Goal: Book appointment/travel/reservation

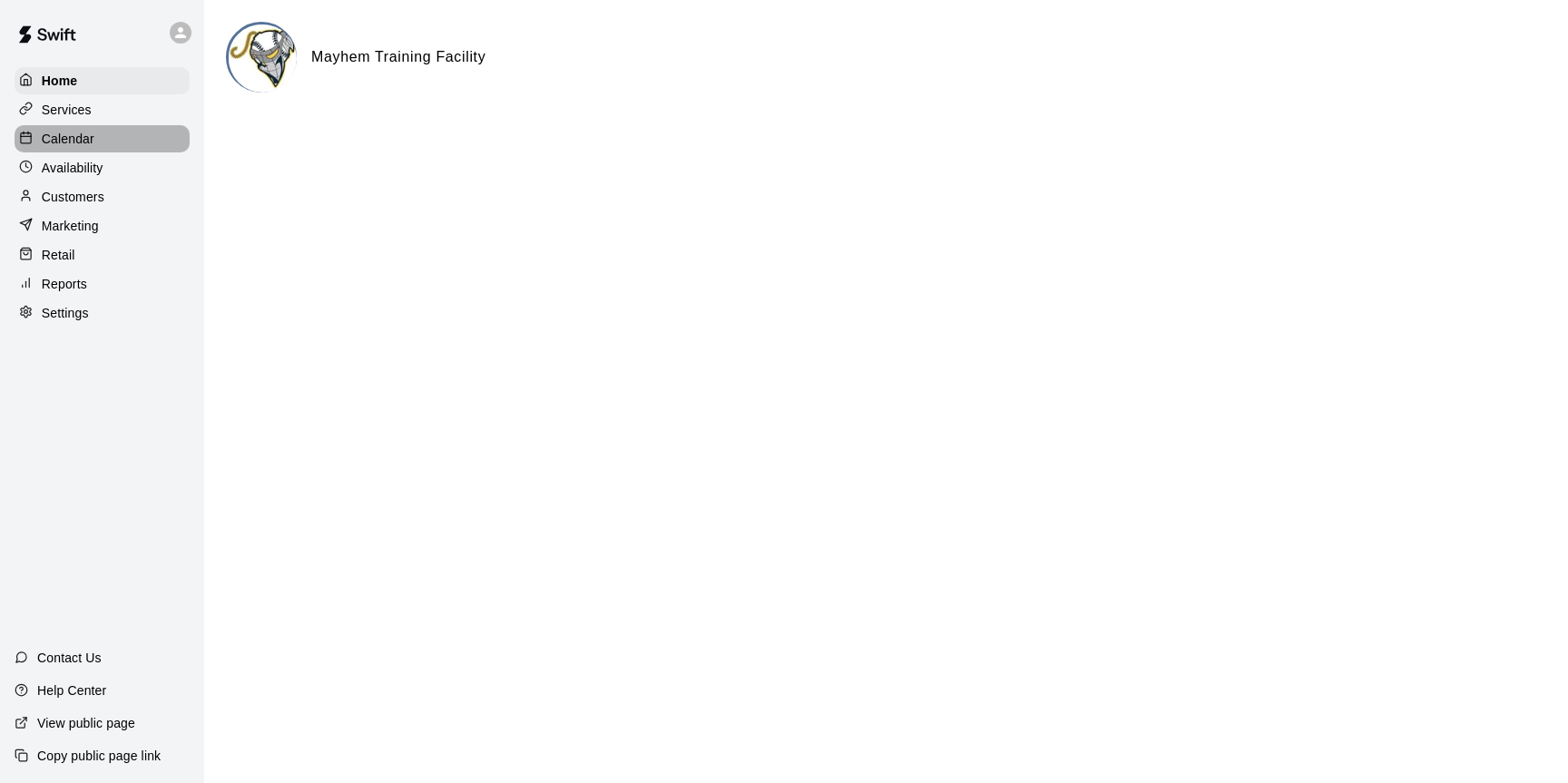
click at [71, 139] on p "Calendar" at bounding box center [68, 139] width 52 height 18
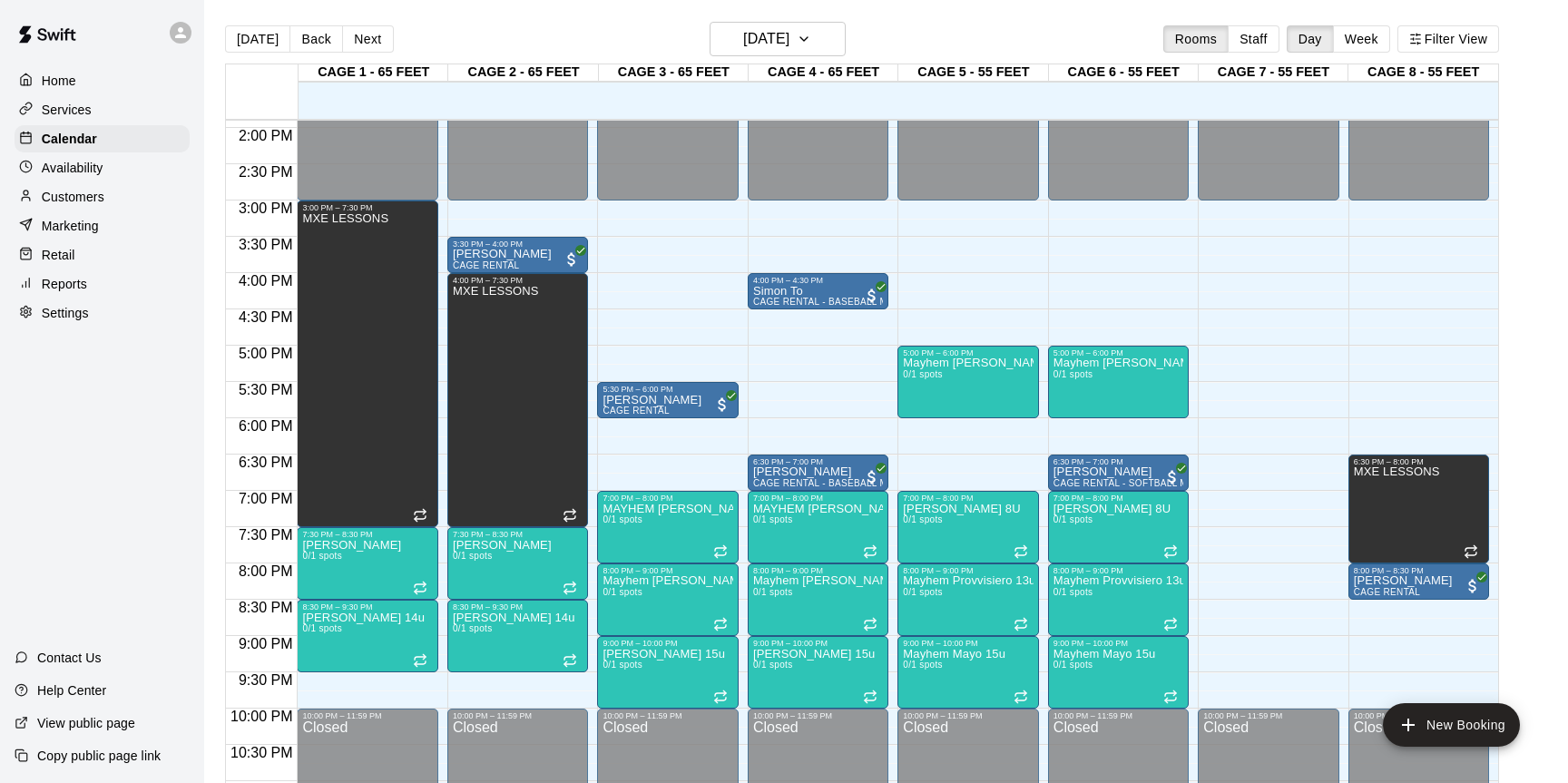
scroll to position [1018, 0]
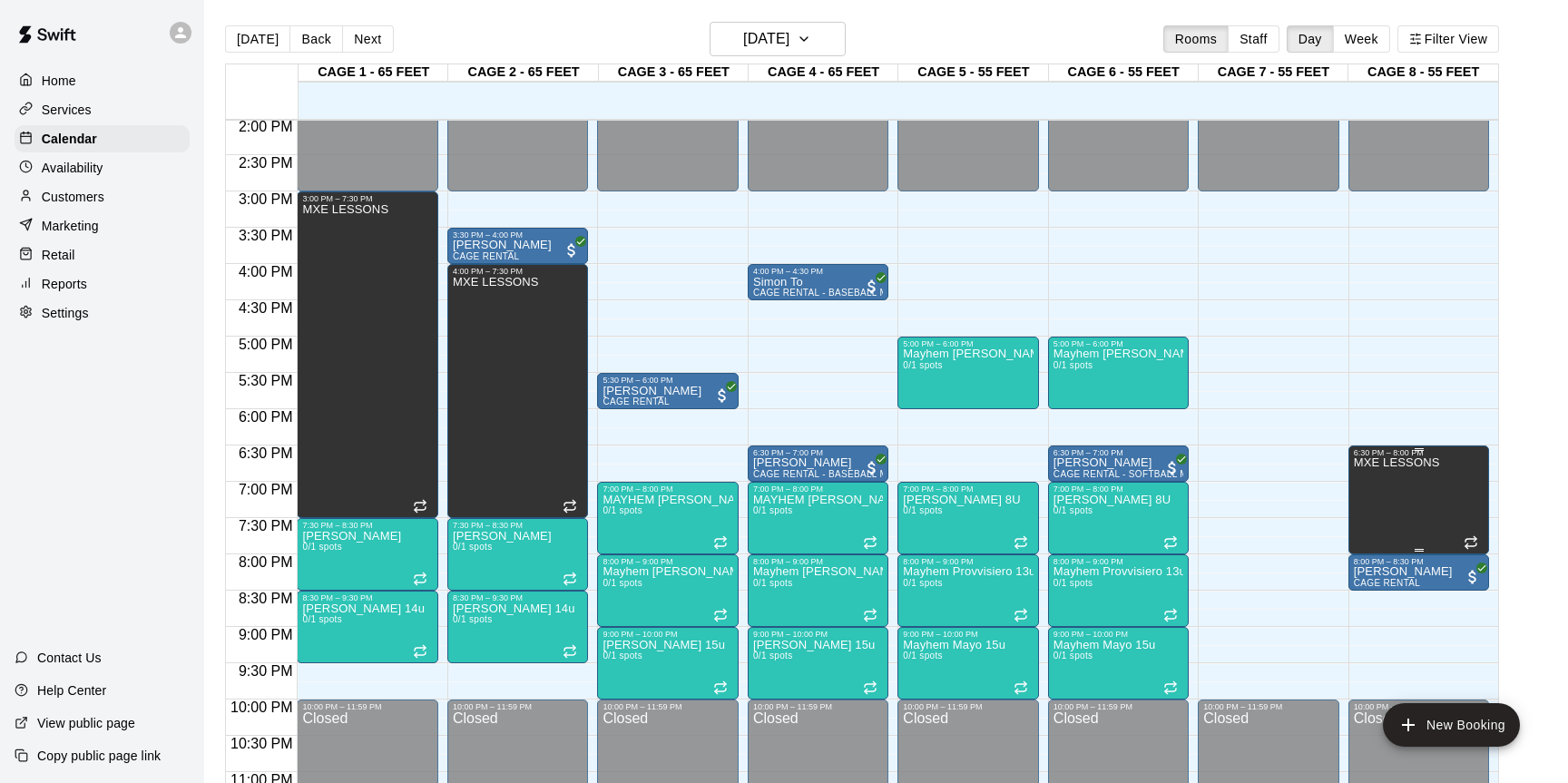
click at [1375, 471] on icon "edit" at bounding box center [1372, 476] width 21 height 21
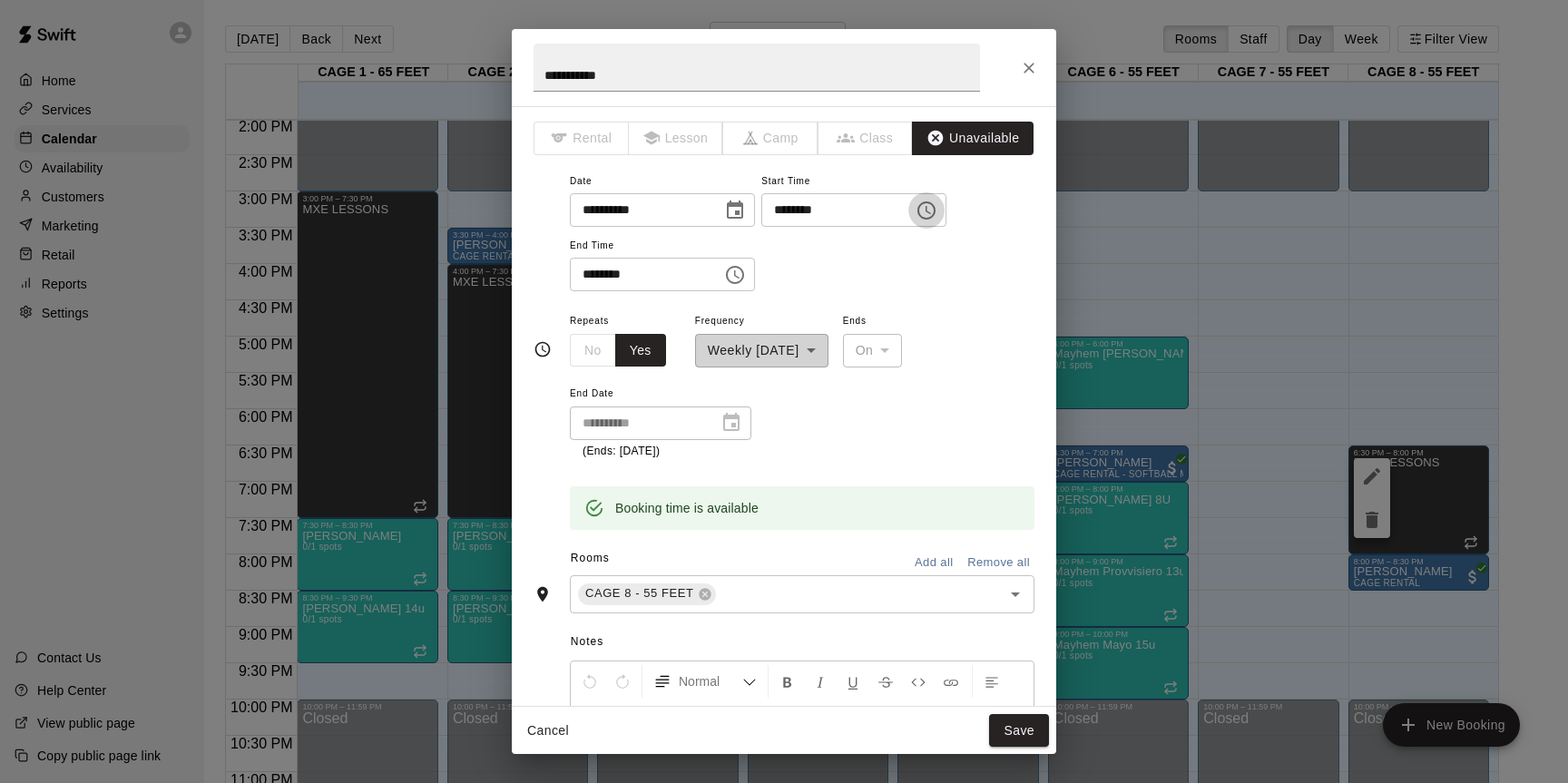
click at [937, 214] on icon "Choose time, selected time is 6:30 PM" at bounding box center [926, 211] width 21 height 21
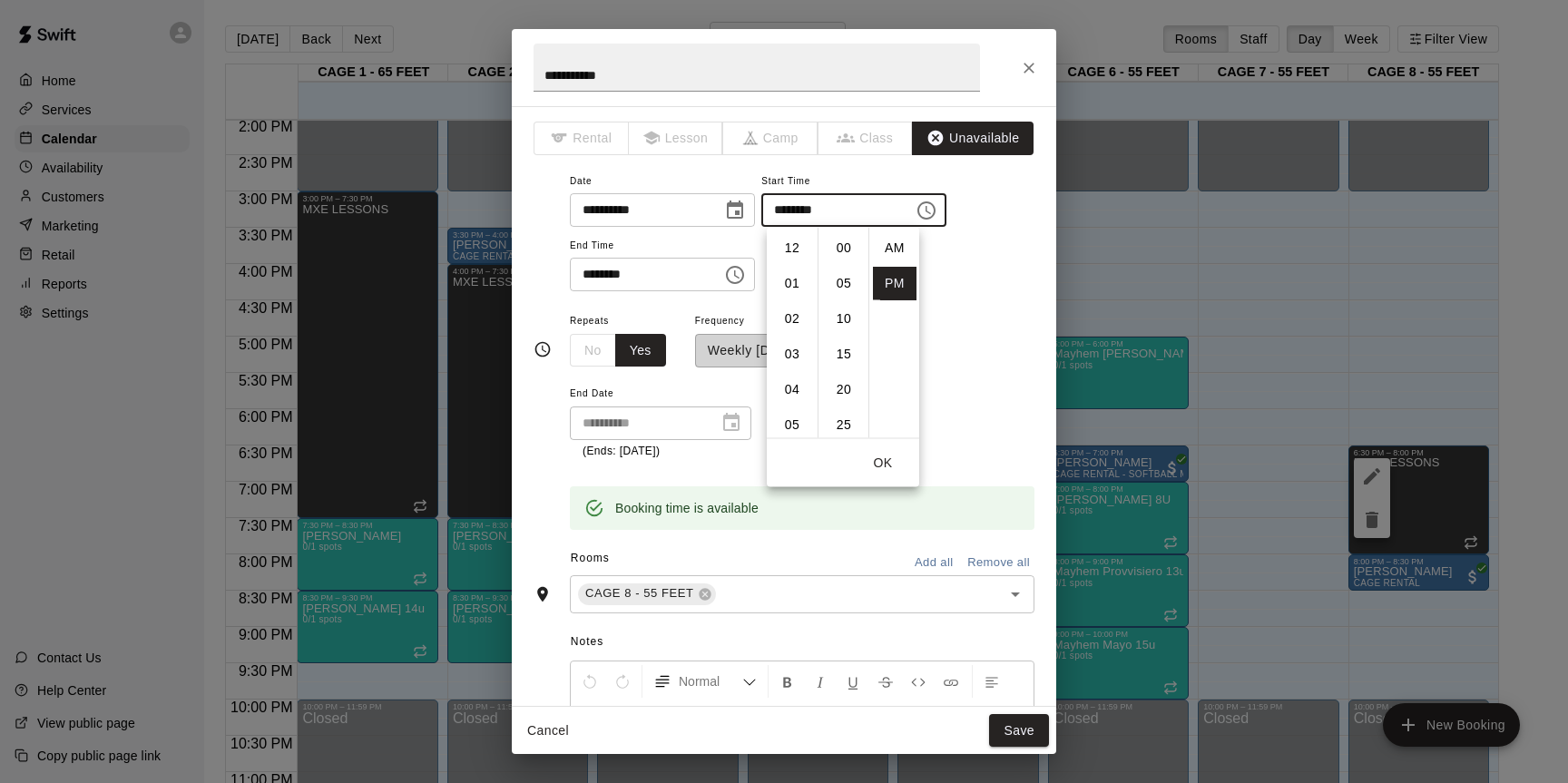
scroll to position [33, 0]
click at [787, 287] on li "07" at bounding box center [791, 284] width 44 height 34
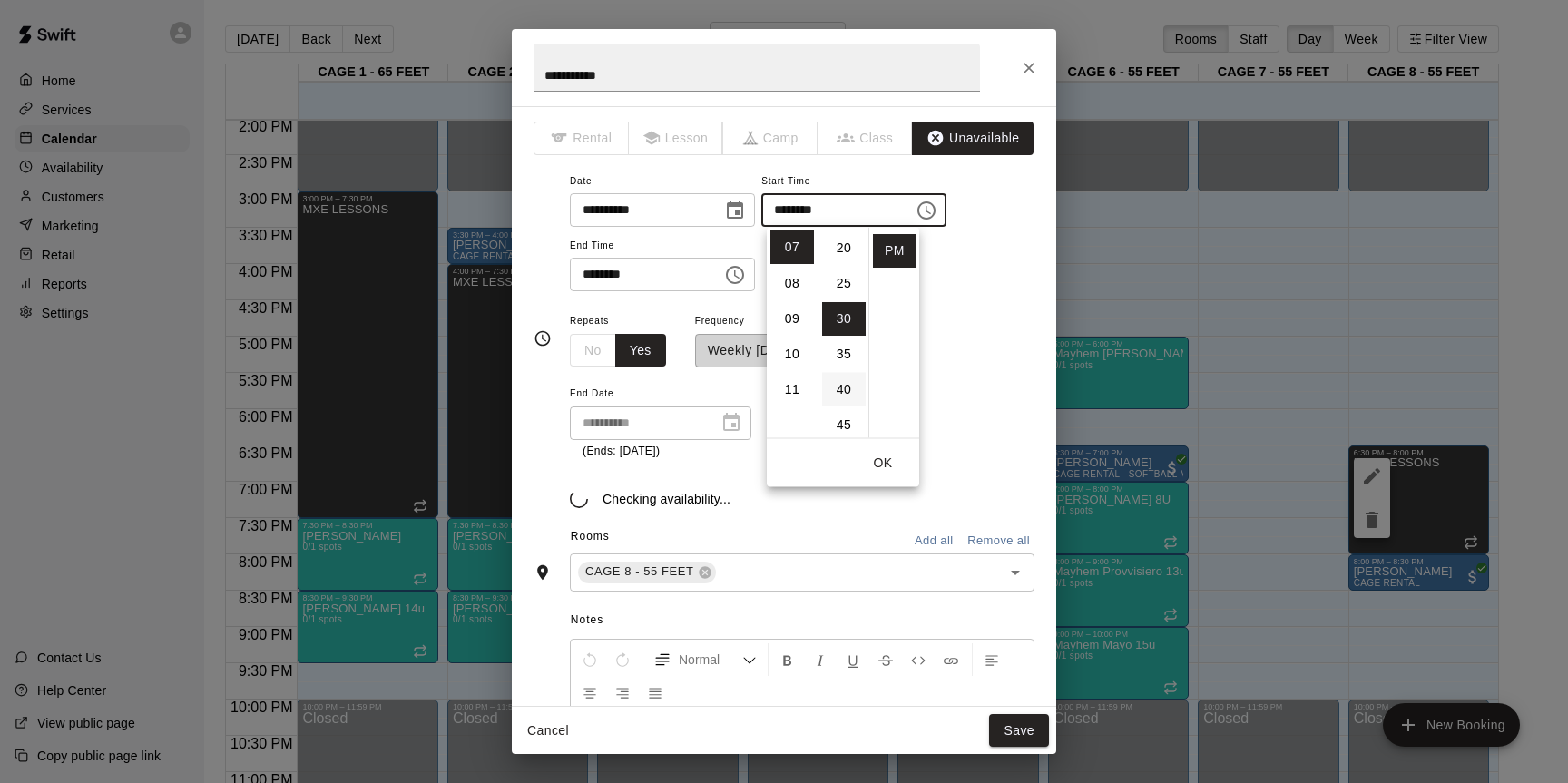
scroll to position [0, 0]
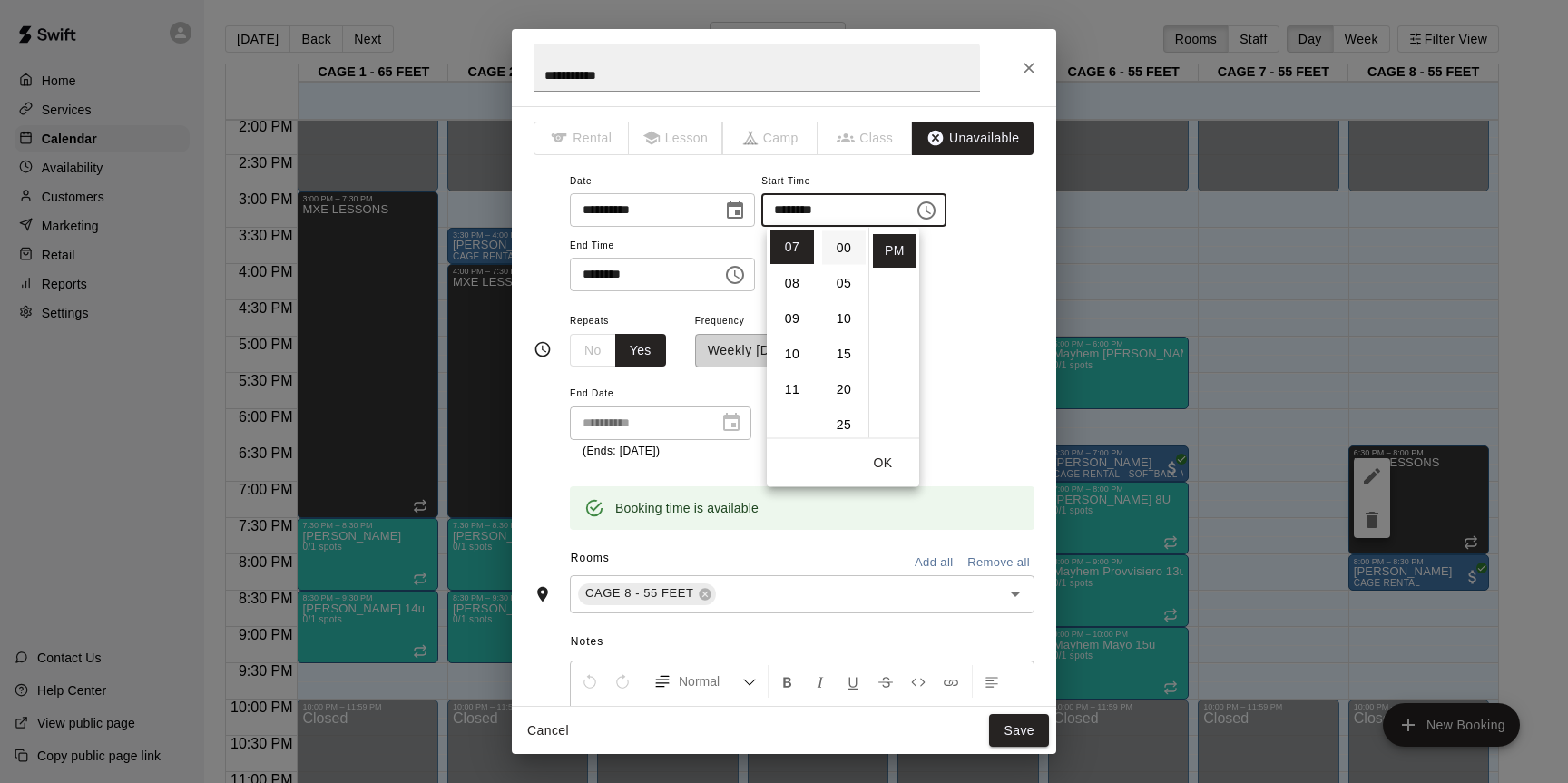
click at [844, 246] on li "00" at bounding box center [844, 248] width 44 height 34
type input "********"
click at [1022, 731] on button "Save" at bounding box center [1018, 731] width 60 height 34
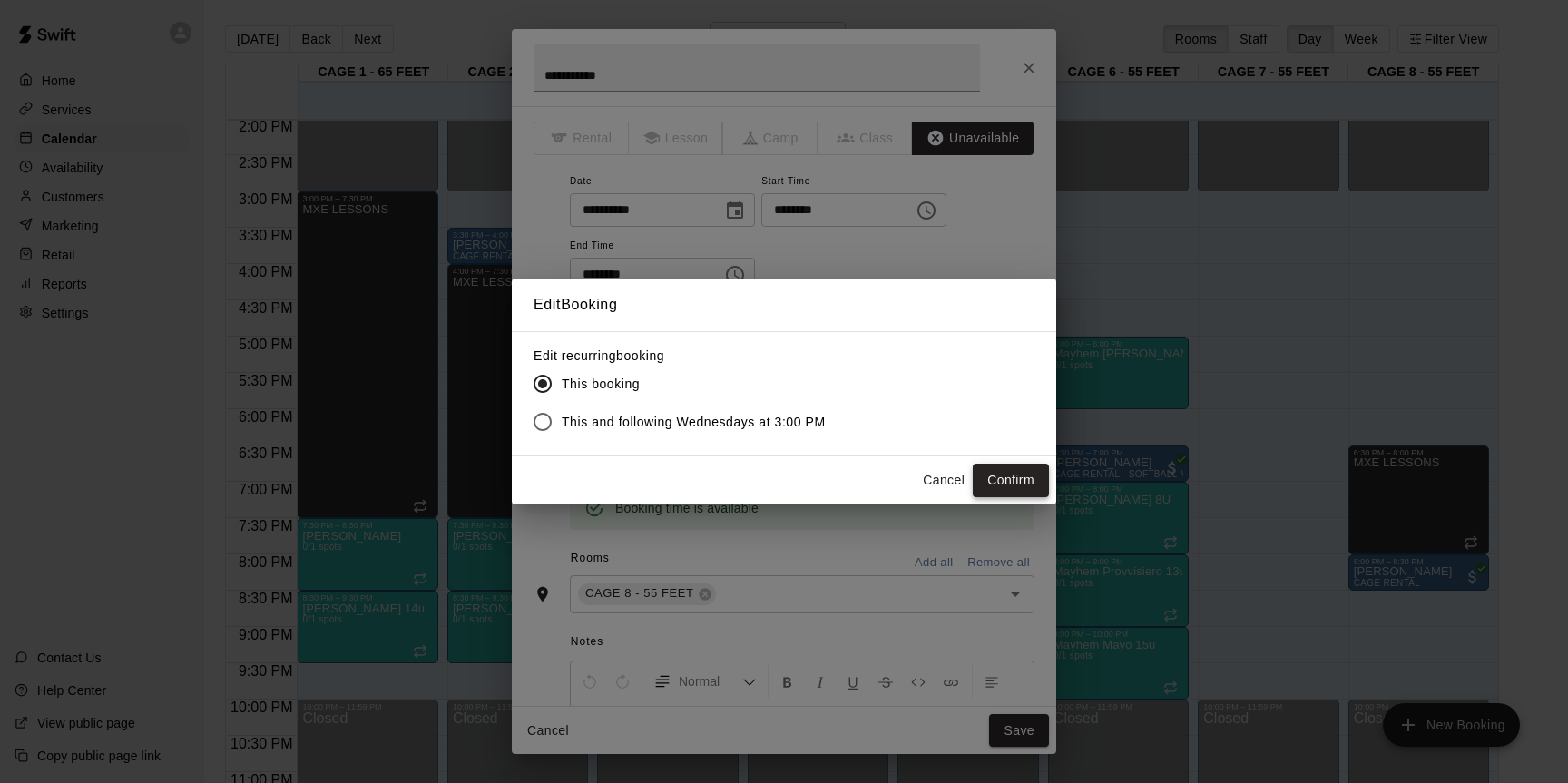
click at [1015, 483] on button "Confirm" at bounding box center [1011, 480] width 76 height 34
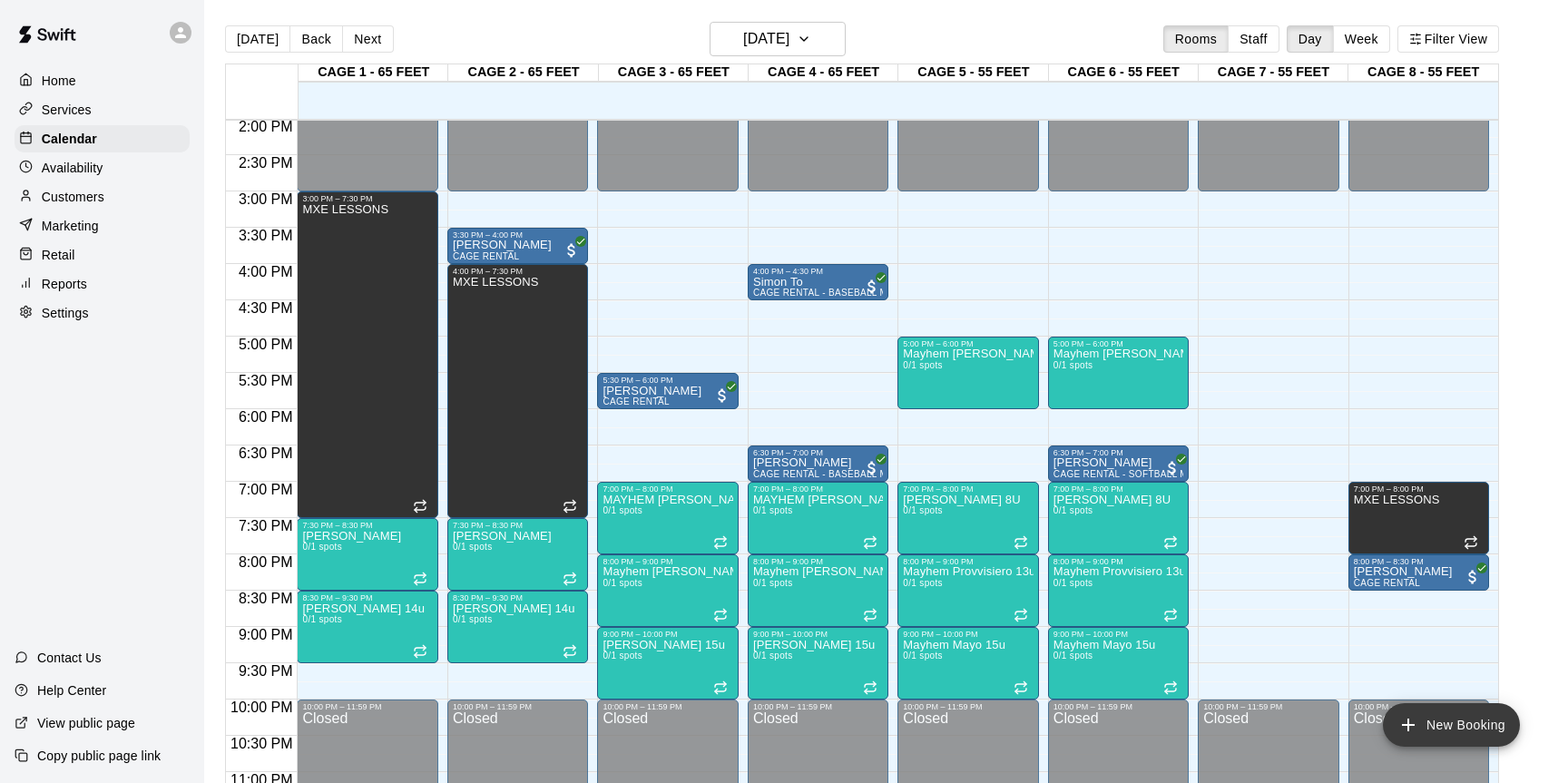
click at [1445, 728] on button "New Booking" at bounding box center [1451, 725] width 137 height 44
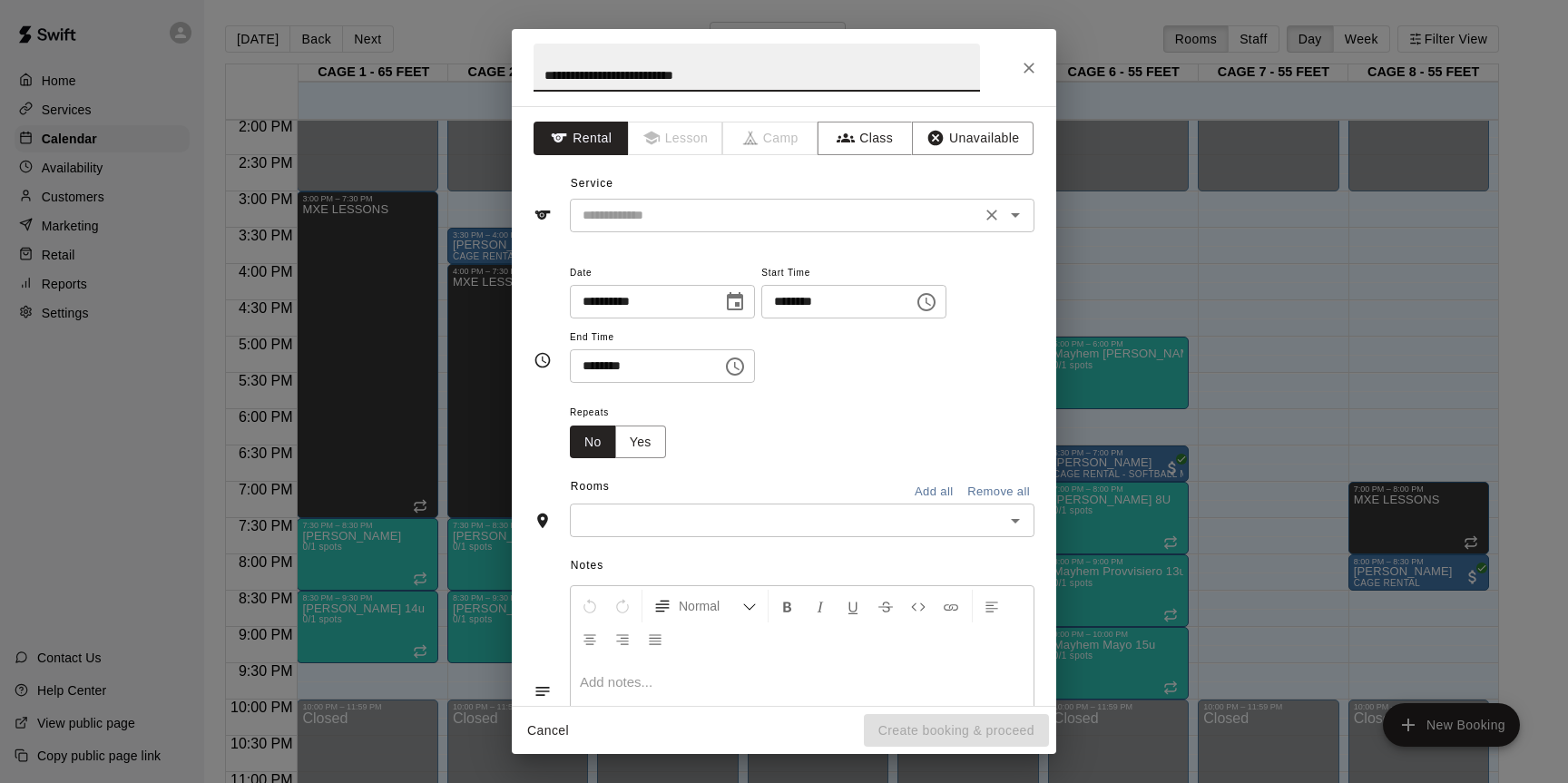
type input "**********"
click at [717, 221] on input "text" at bounding box center [775, 215] width 400 height 22
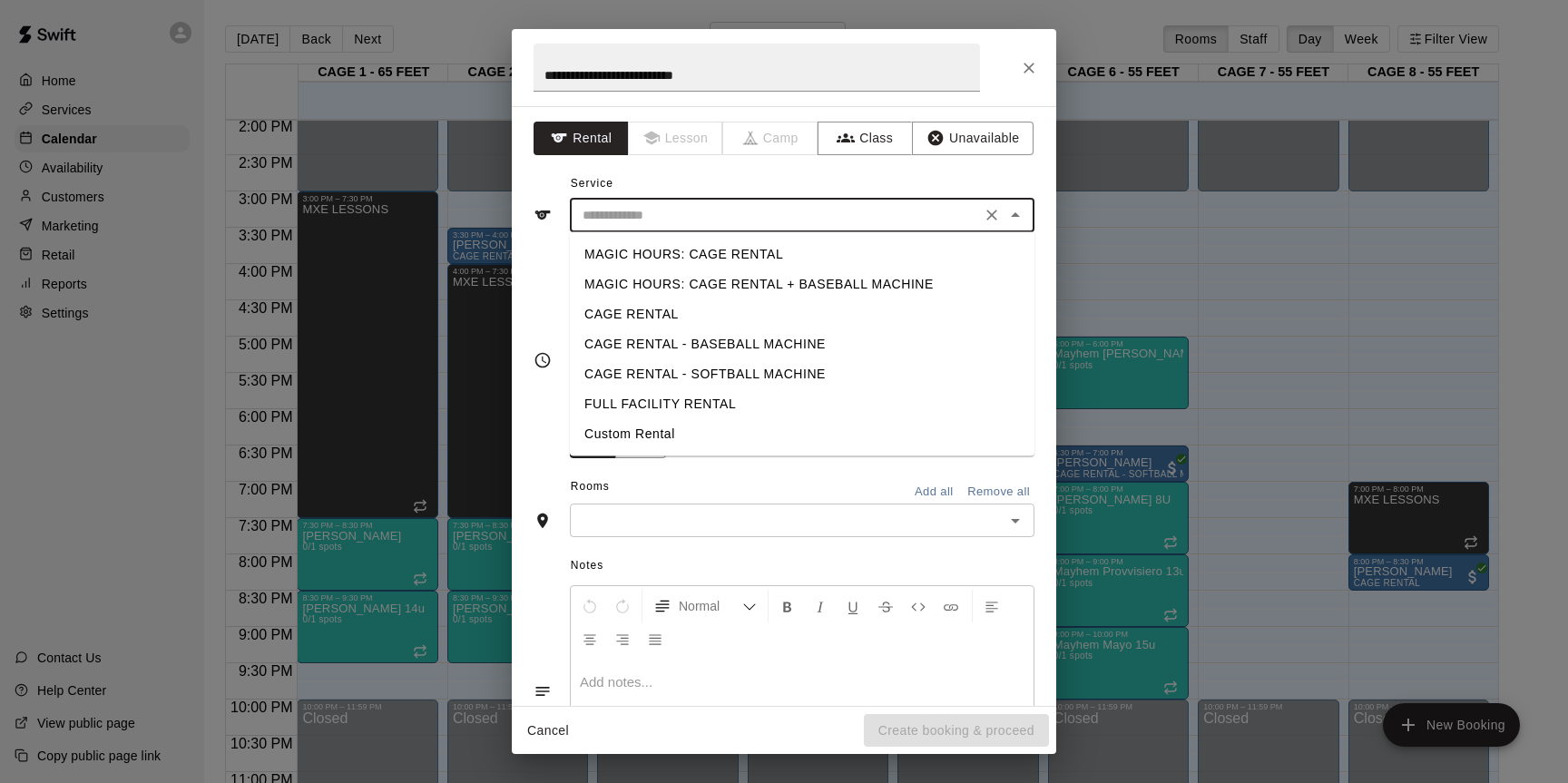
click at [657, 426] on li "Custom Rental" at bounding box center [802, 434] width 464 height 30
type input "**********"
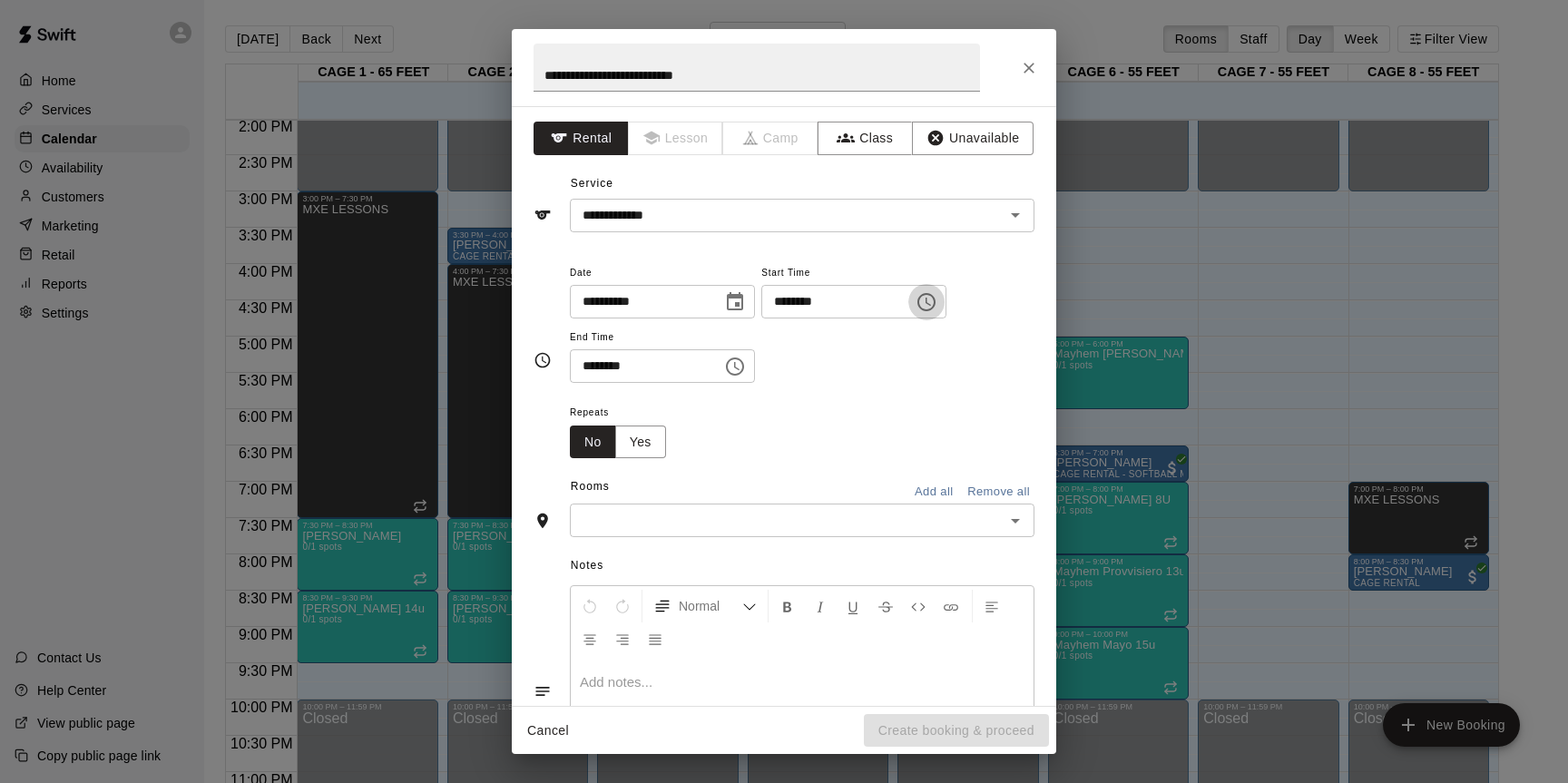
click at [937, 304] on icon "Choose time, selected time is 9:00 AM" at bounding box center [926, 302] width 21 height 21
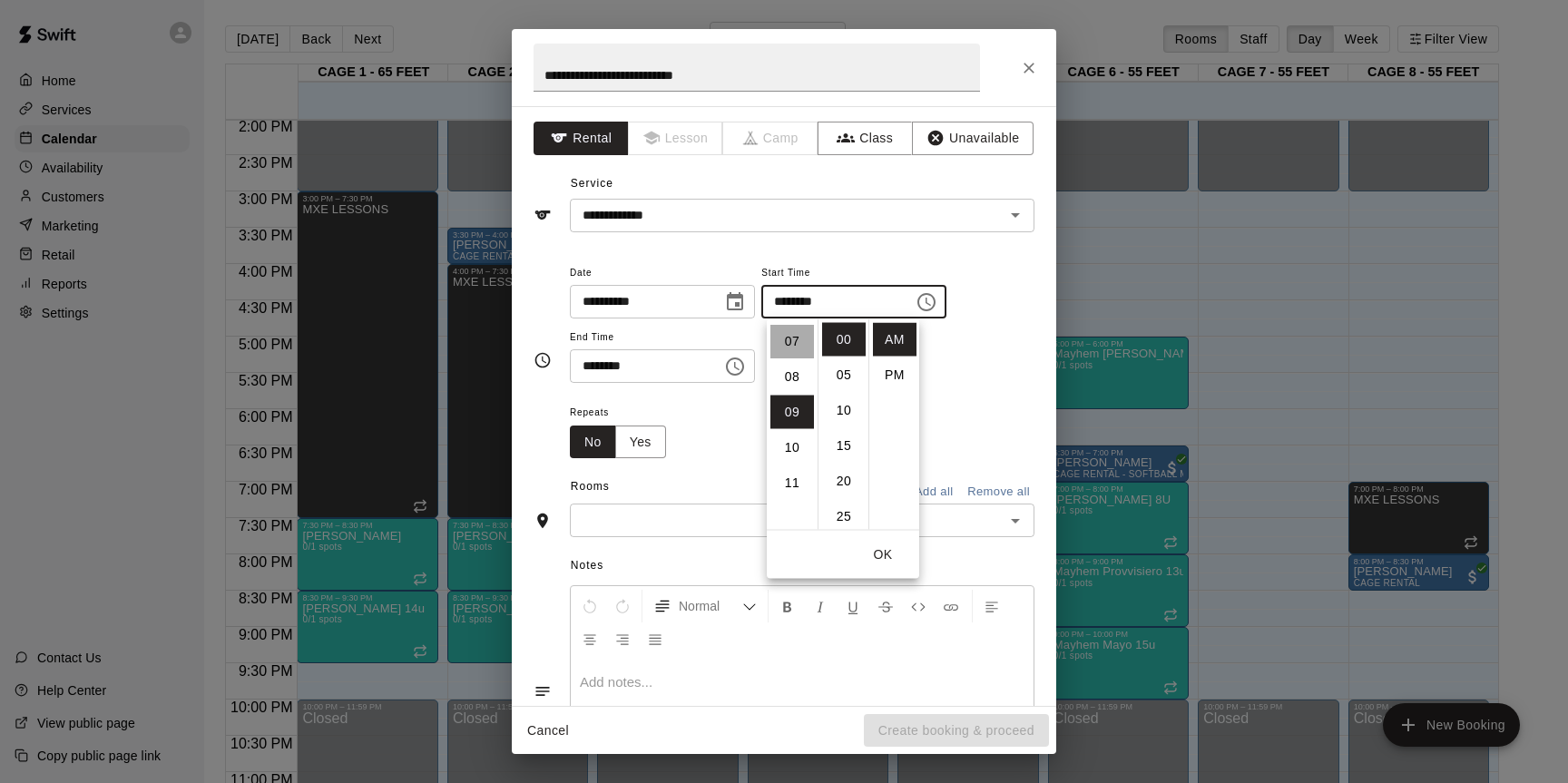
click at [788, 333] on li "07" at bounding box center [791, 342] width 44 height 34
click at [892, 367] on li "PM" at bounding box center [894, 375] width 44 height 34
type input "********"
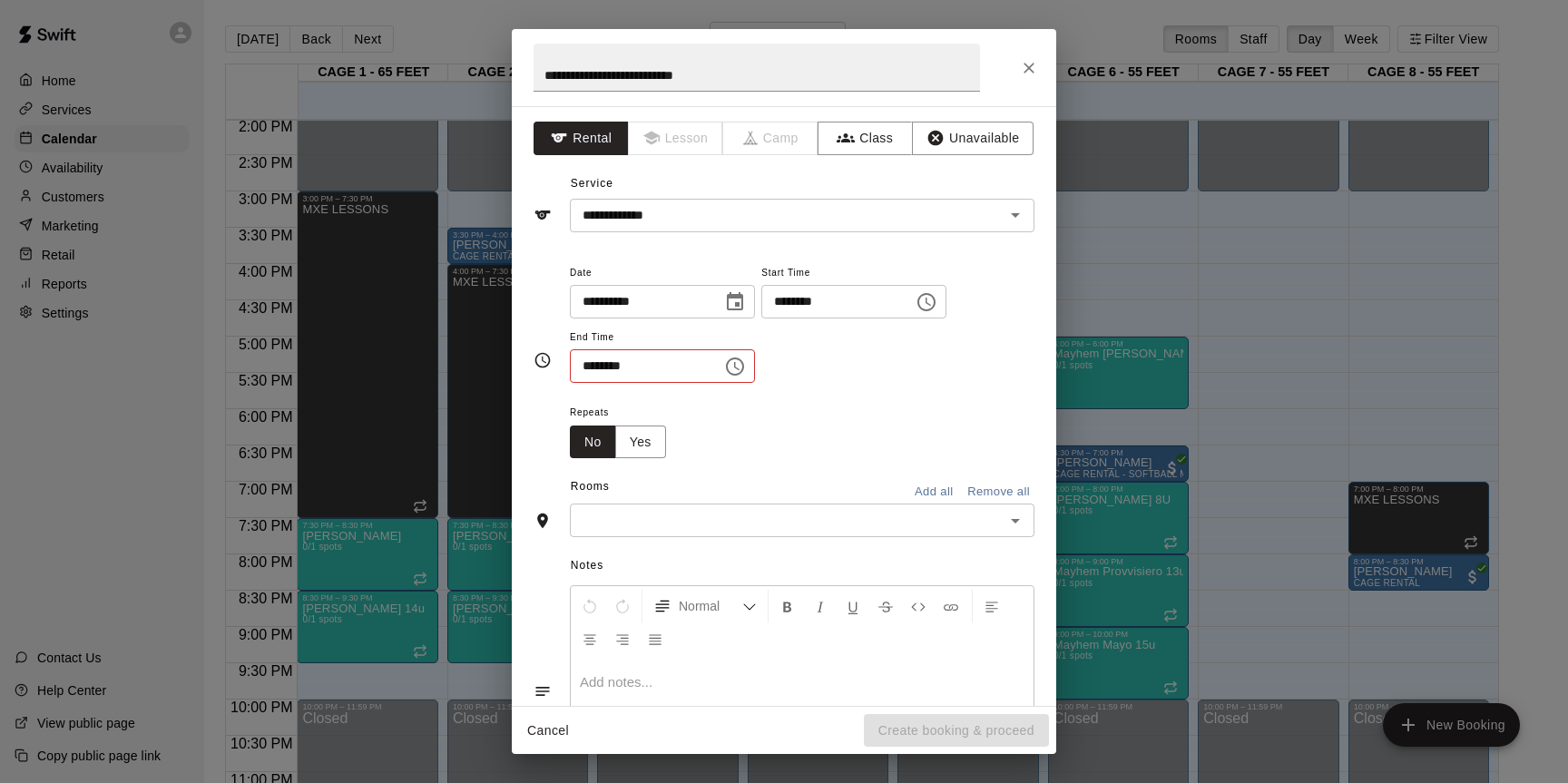
scroll to position [33, 0]
click at [941, 380] on div "**********" at bounding box center [802, 323] width 464 height 122
click at [733, 364] on icon "Choose time, selected time is 9:30 AM" at bounding box center [735, 366] width 21 height 21
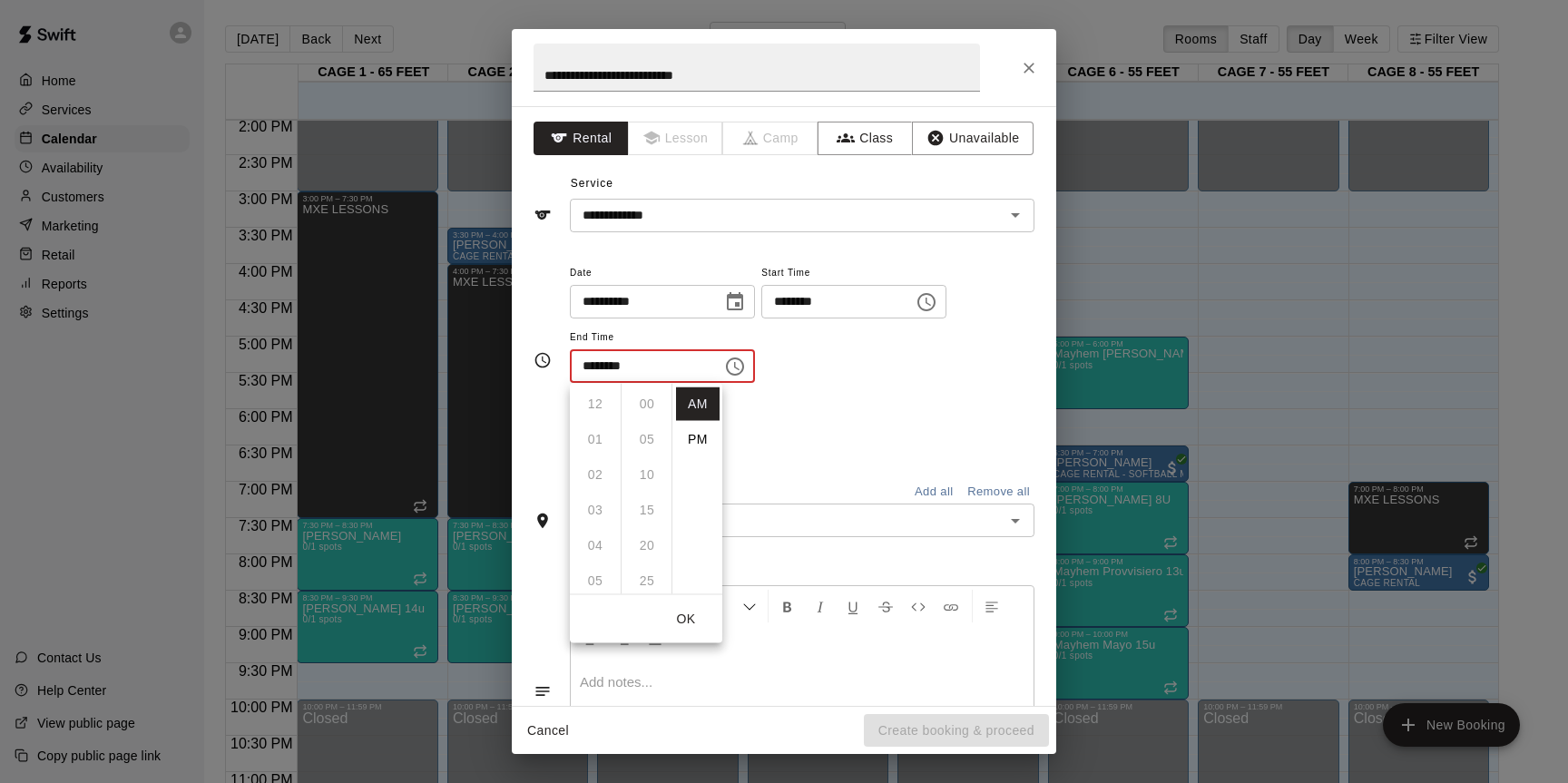
scroll to position [213, 0]
click at [692, 440] on li "PM" at bounding box center [697, 439] width 44 height 34
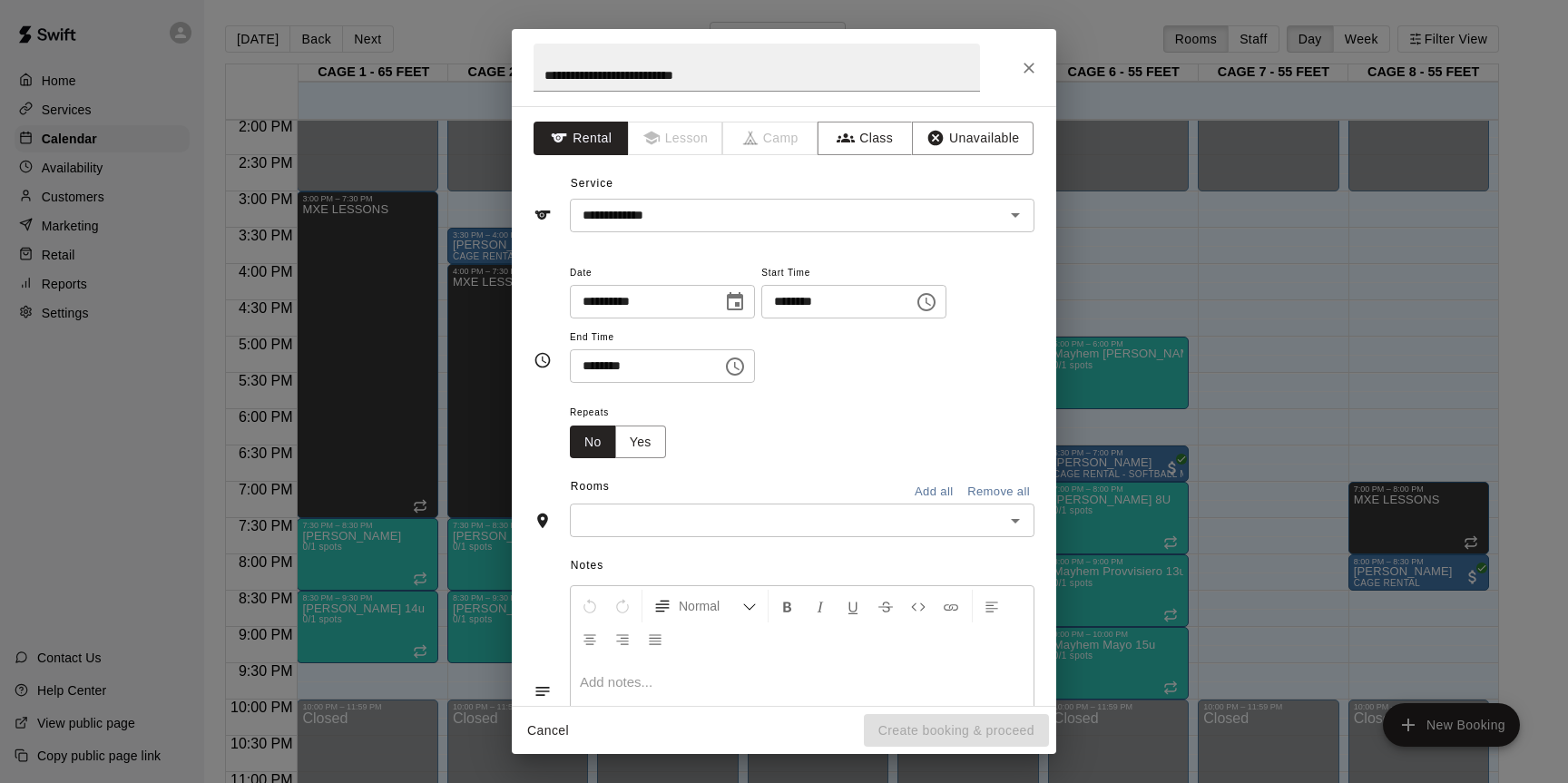
scroll to position [33, 0]
click at [732, 371] on icon "Choose time, selected time is 9:30 PM" at bounding box center [734, 366] width 18 height 18
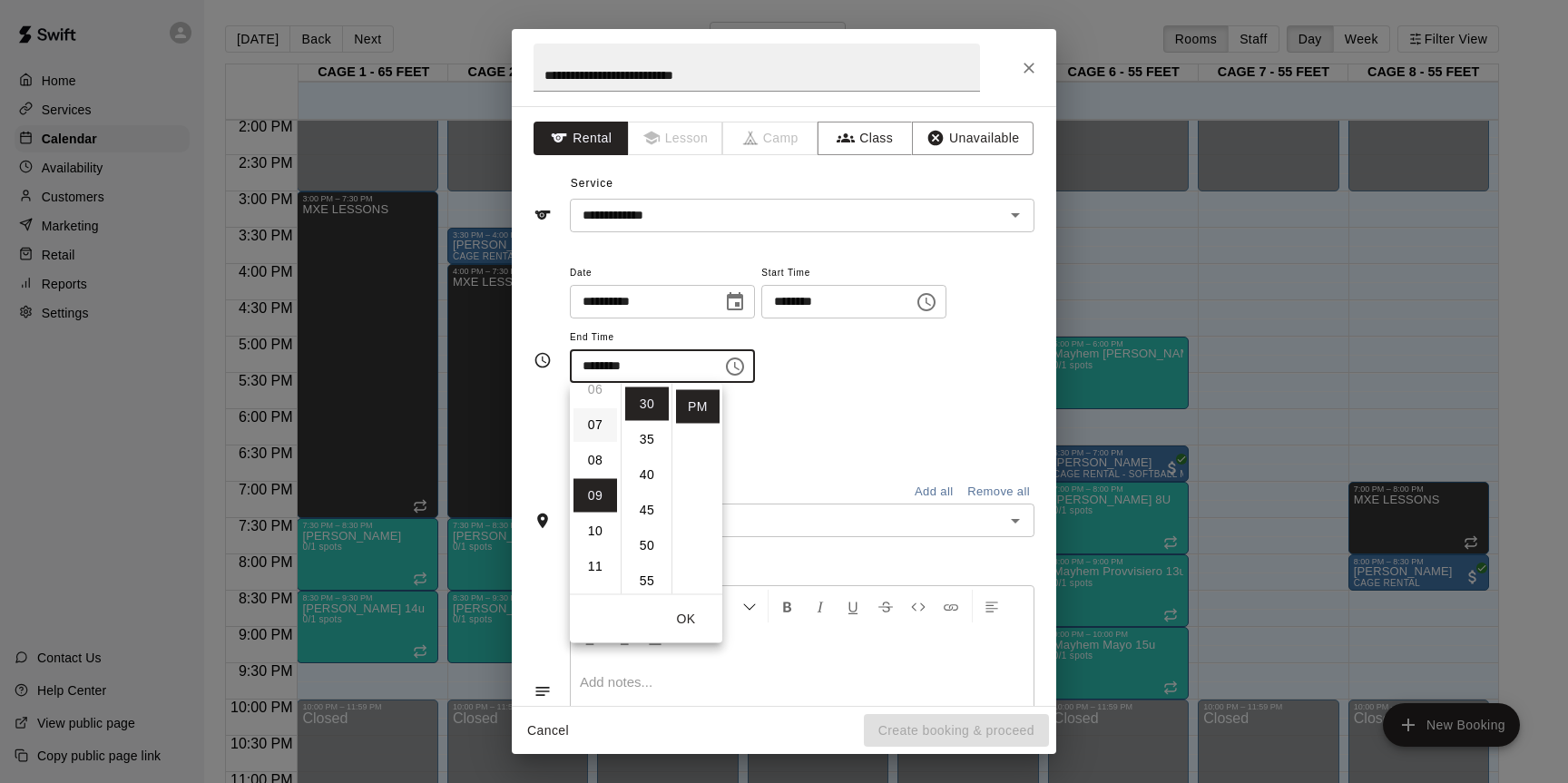
click at [596, 434] on li "07" at bounding box center [595, 425] width 44 height 34
type input "********"
click at [773, 429] on div "Repeats No Yes" at bounding box center [802, 429] width 464 height 57
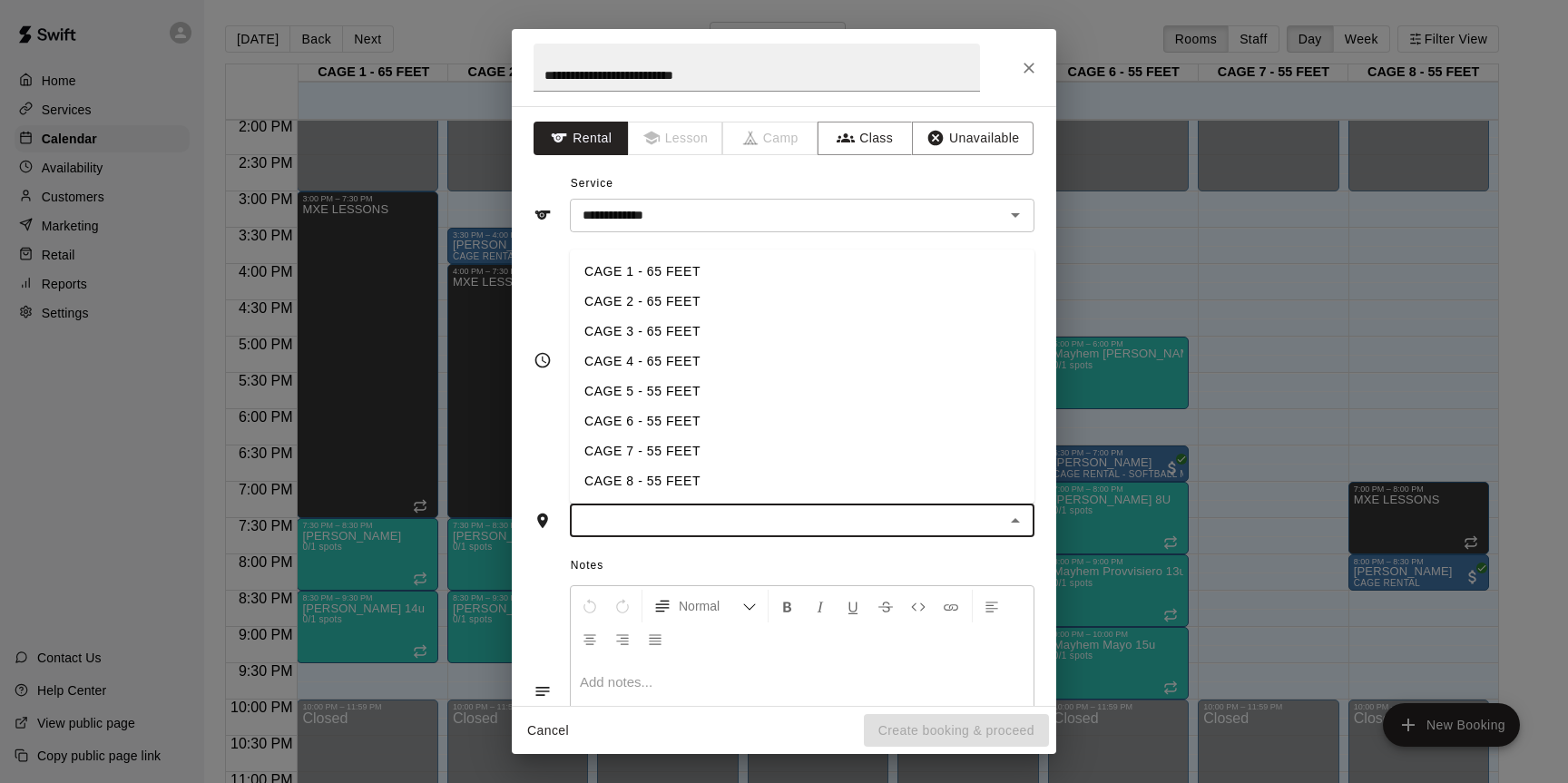
click at [725, 528] on input "text" at bounding box center [786, 520] width 423 height 22
click at [660, 447] on li "CAGE 7 - 55 FEET" at bounding box center [802, 451] width 464 height 30
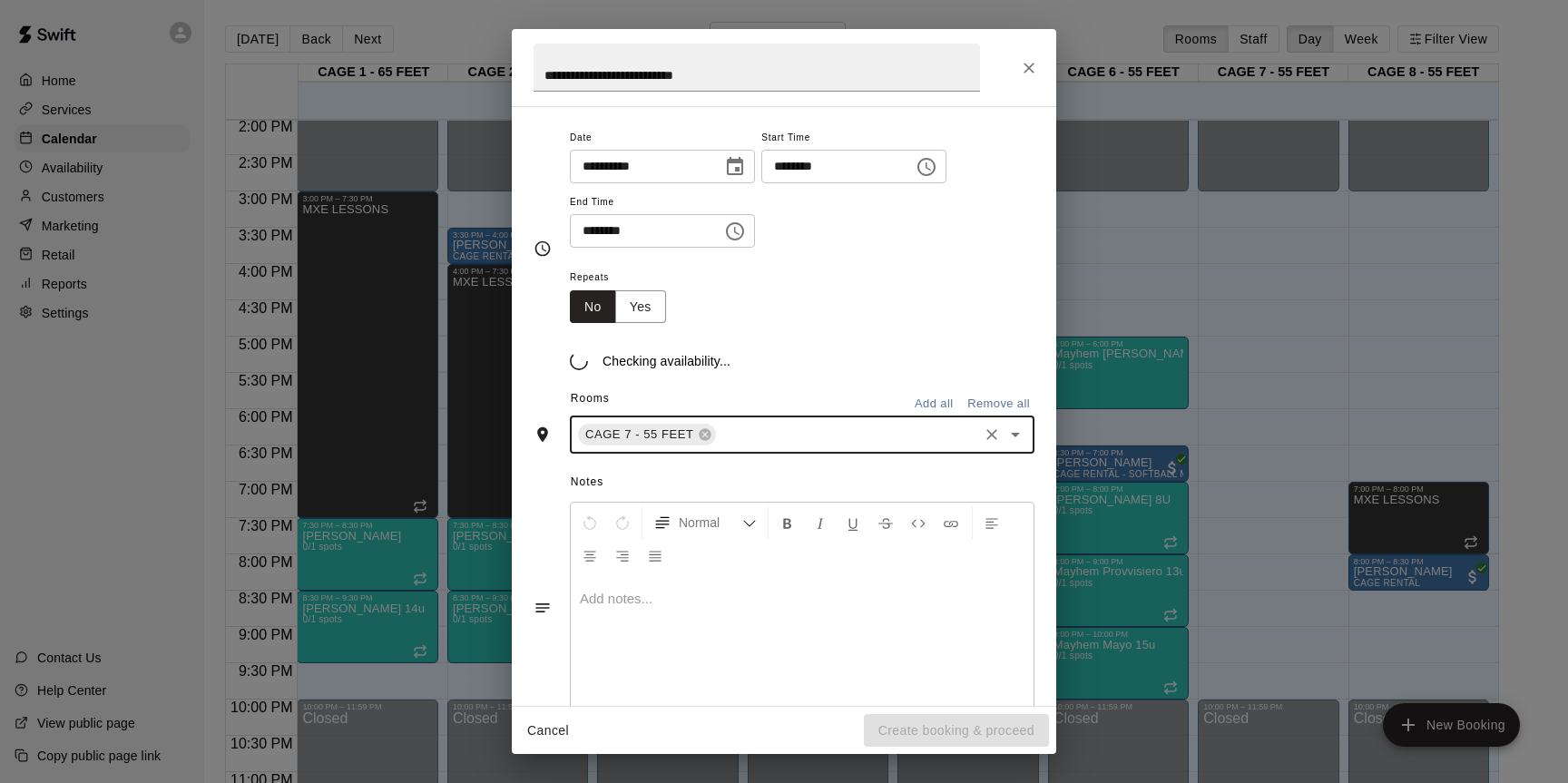
scroll to position [137, 0]
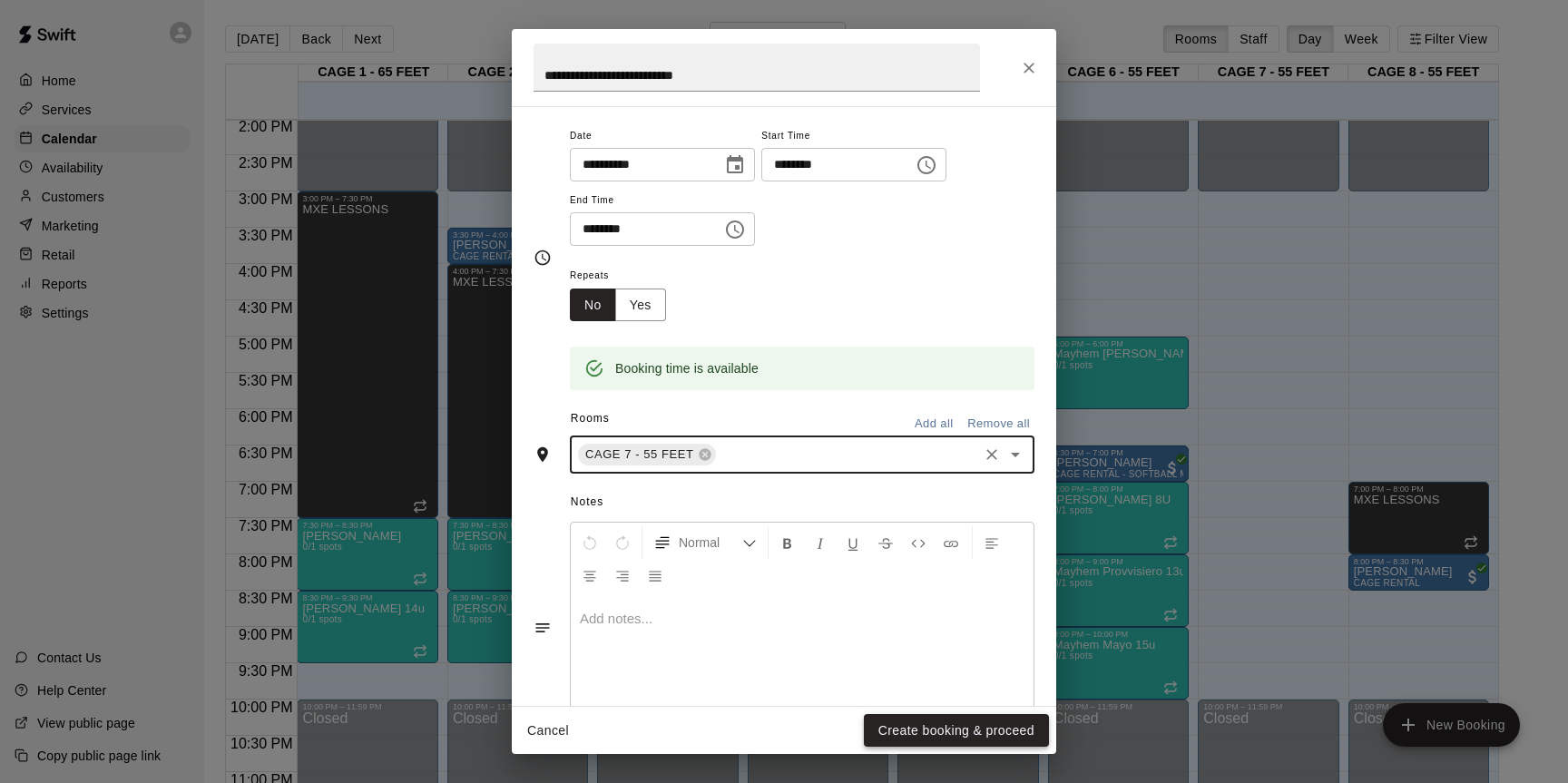
click at [884, 726] on button "Create booking & proceed" at bounding box center [956, 731] width 185 height 34
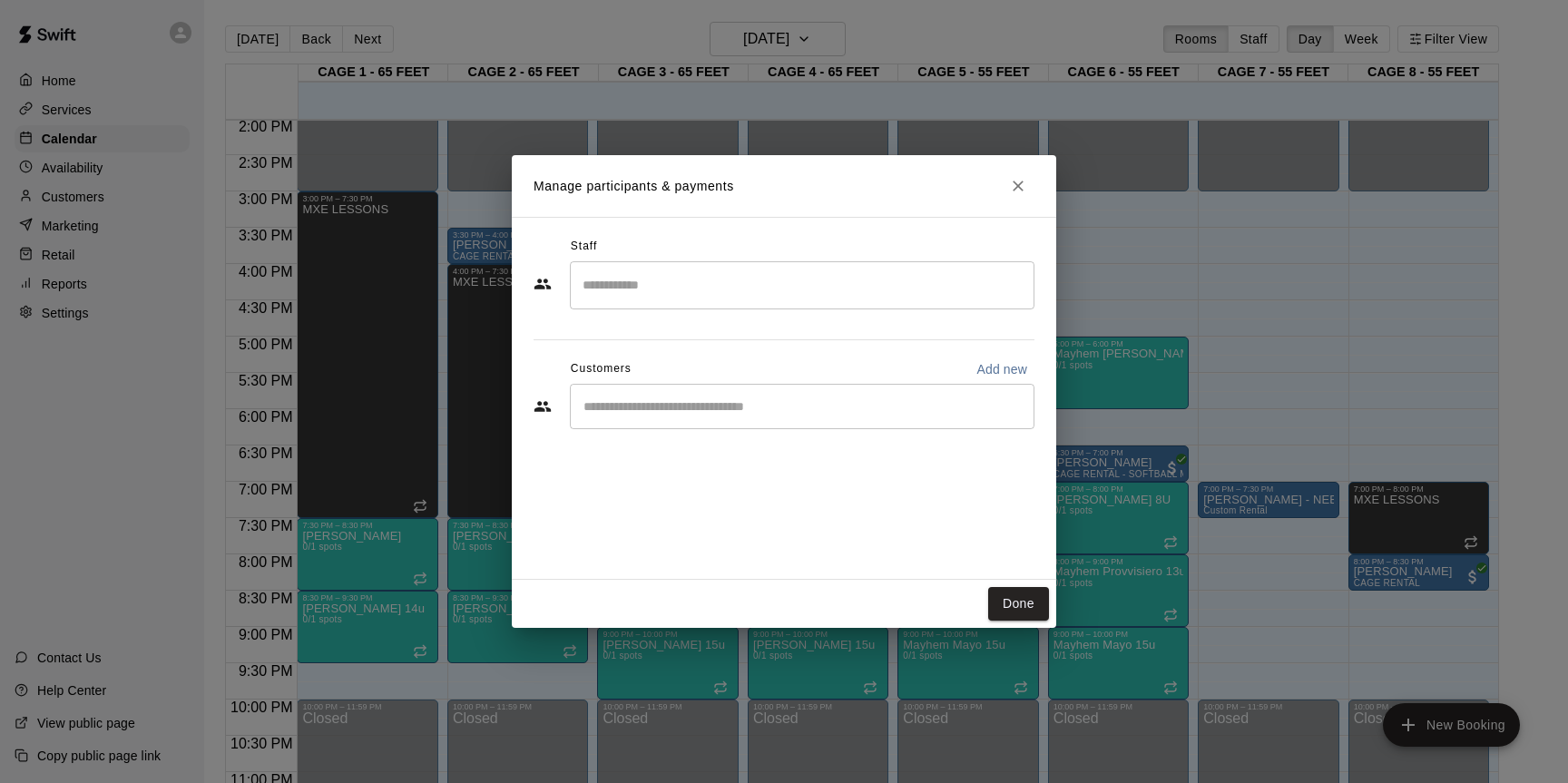
click at [902, 412] on input "Start typing to search customers..." at bounding box center [802, 406] width 449 height 18
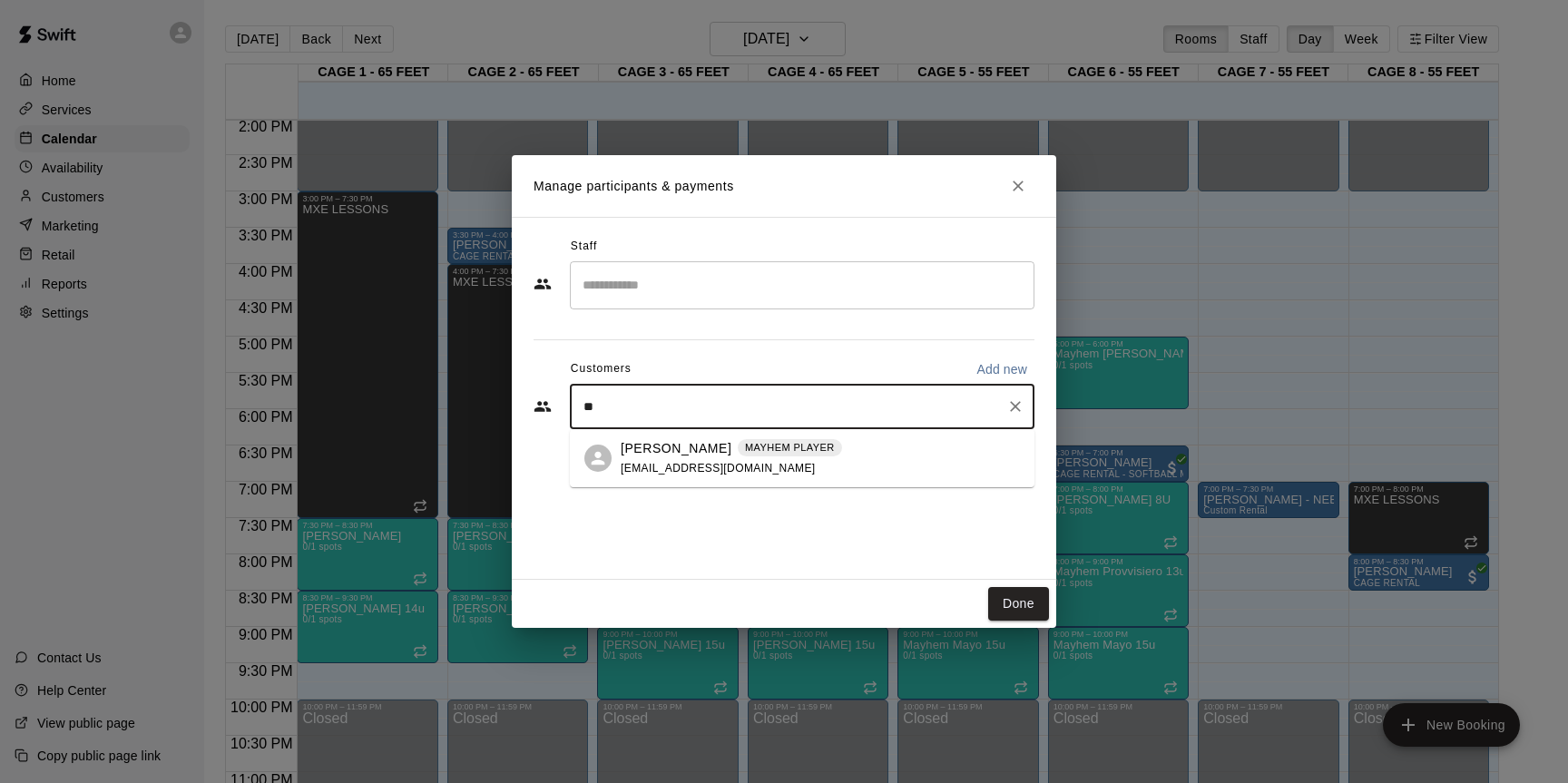
type input "*"
type input "****"
click at [780, 465] on span "prodiamondbaseball@gmail.com" at bounding box center [717, 468] width 195 height 13
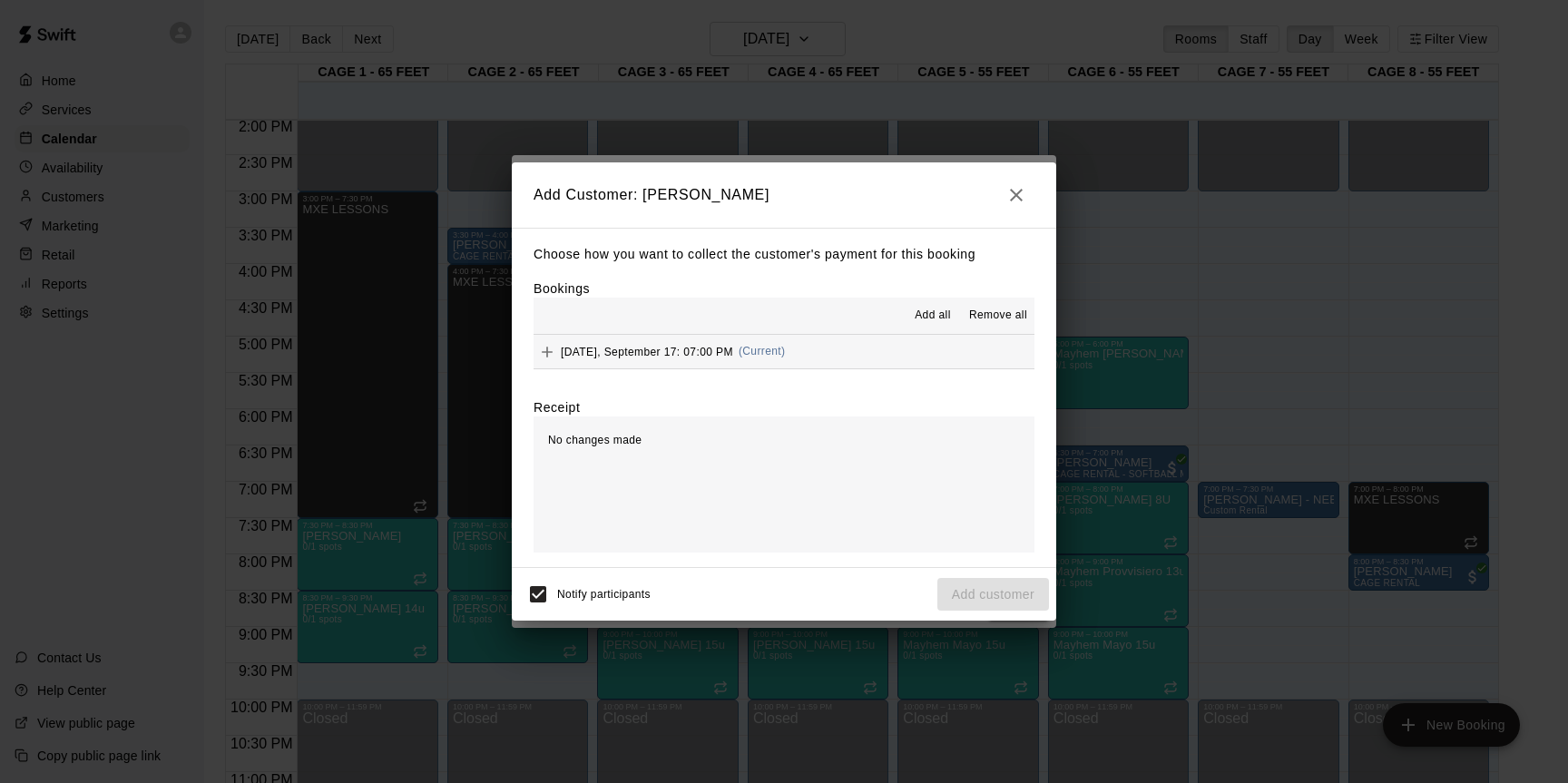
click at [931, 316] on span "Add all" at bounding box center [932, 316] width 36 height 18
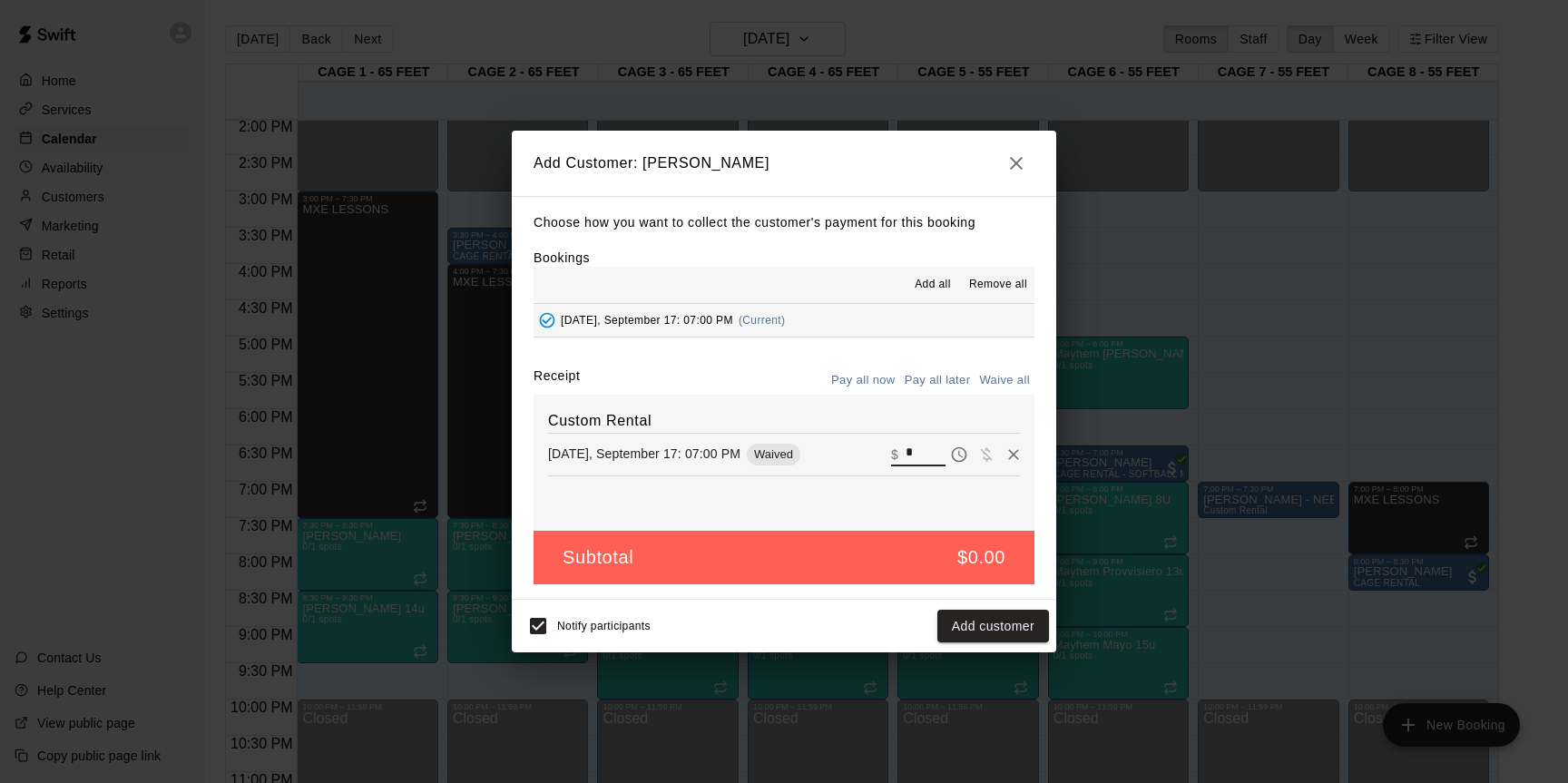
click at [913, 443] on input "*" at bounding box center [924, 455] width 40 height 23
type input "*****"
click at [990, 617] on button "Checkout" at bounding box center [1006, 627] width 85 height 34
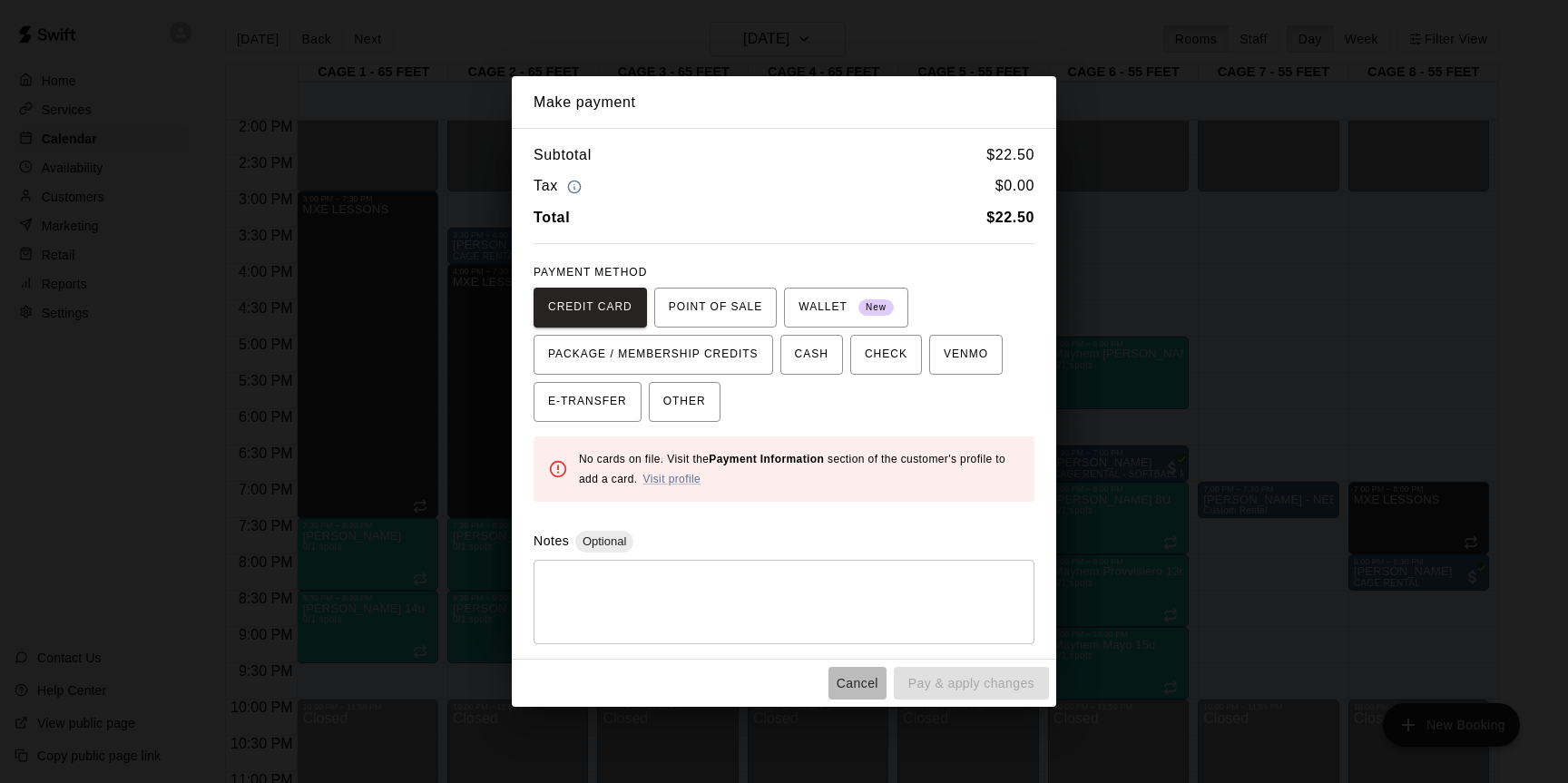
click at [856, 682] on button "Cancel" at bounding box center [857, 684] width 58 height 34
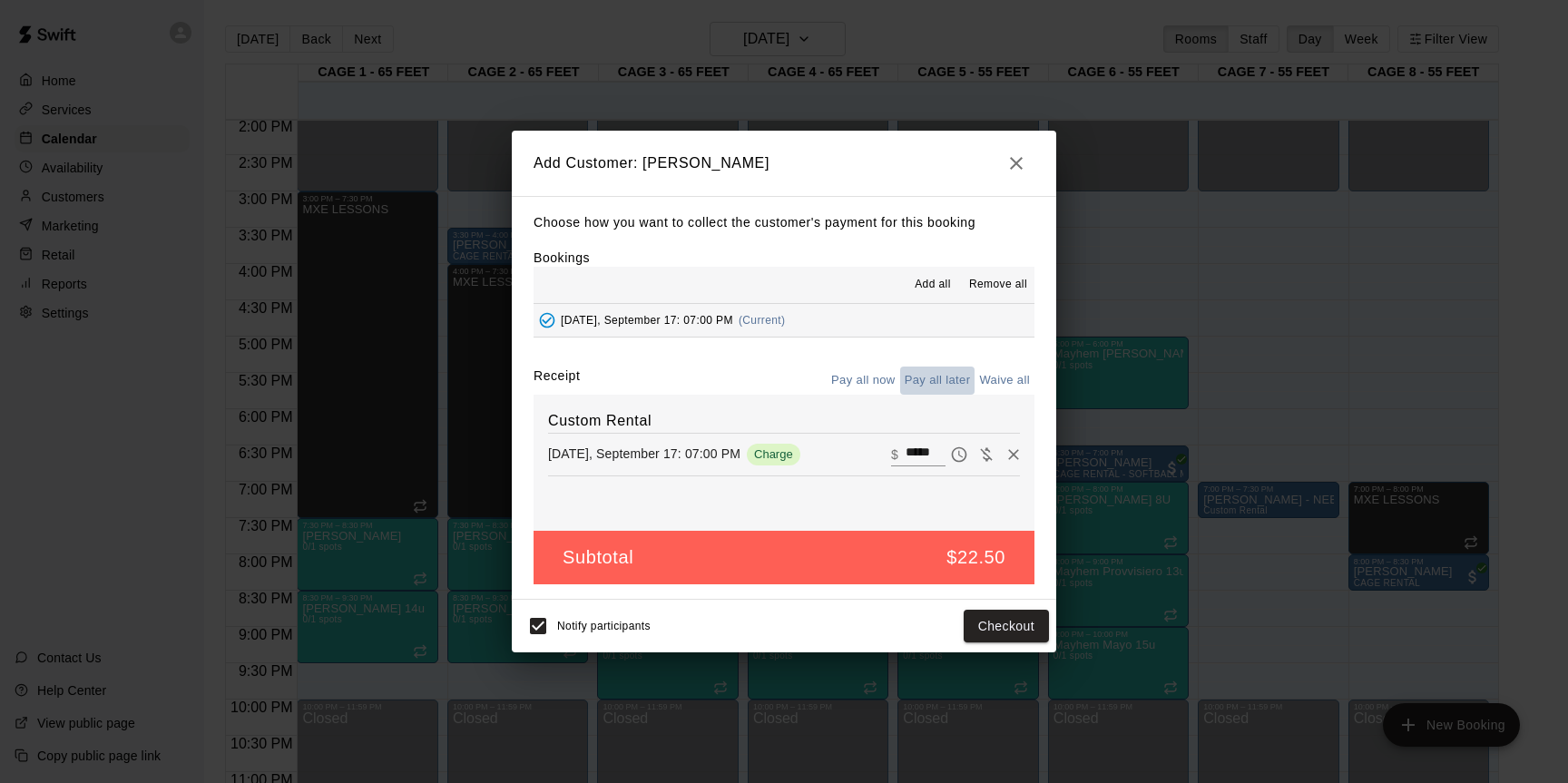
click at [949, 373] on button "Pay all later" at bounding box center [938, 380] width 76 height 28
click at [998, 634] on button "Add customer" at bounding box center [992, 627] width 112 height 34
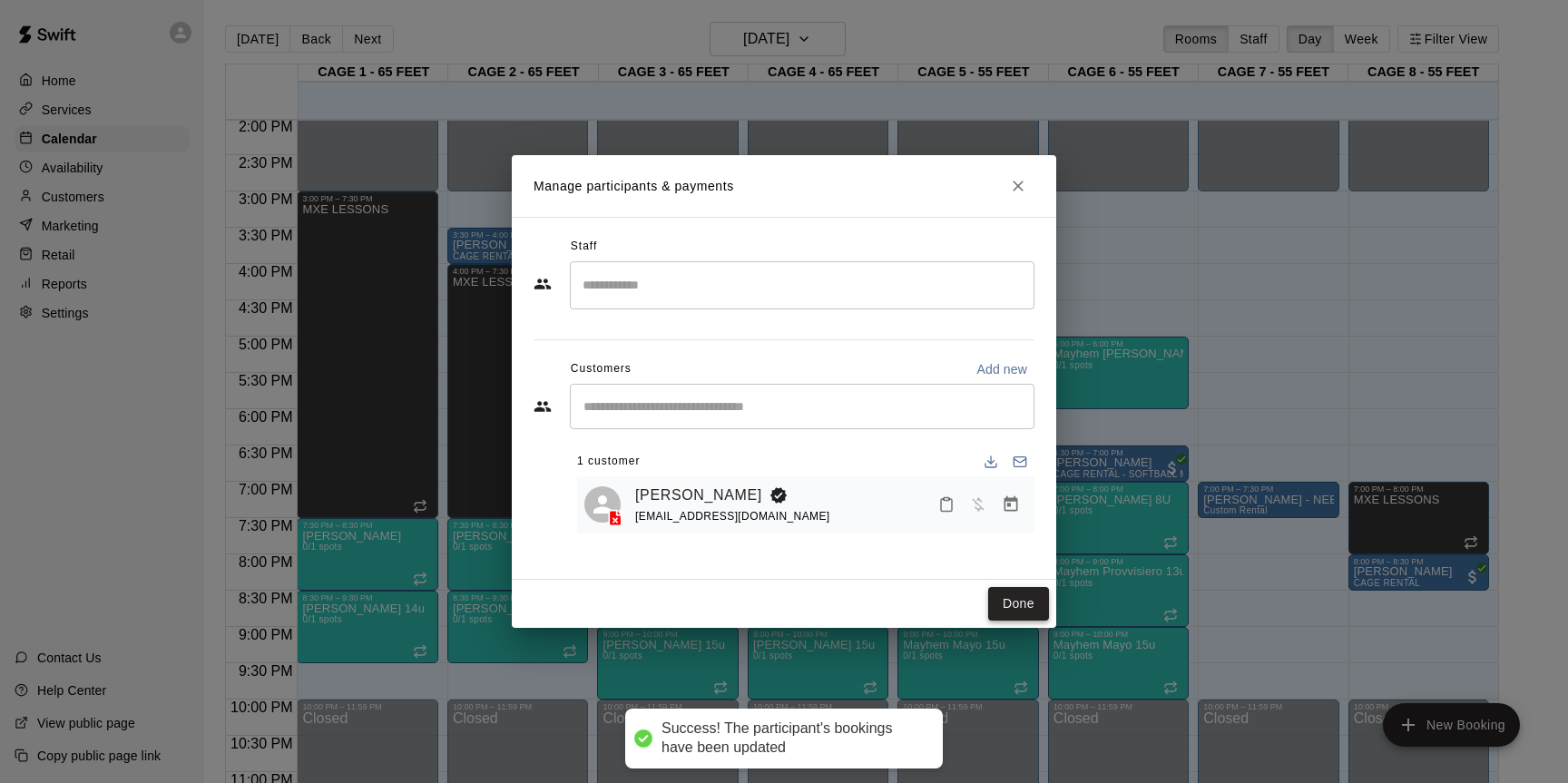
click at [1005, 605] on button "Done" at bounding box center [1018, 604] width 61 height 34
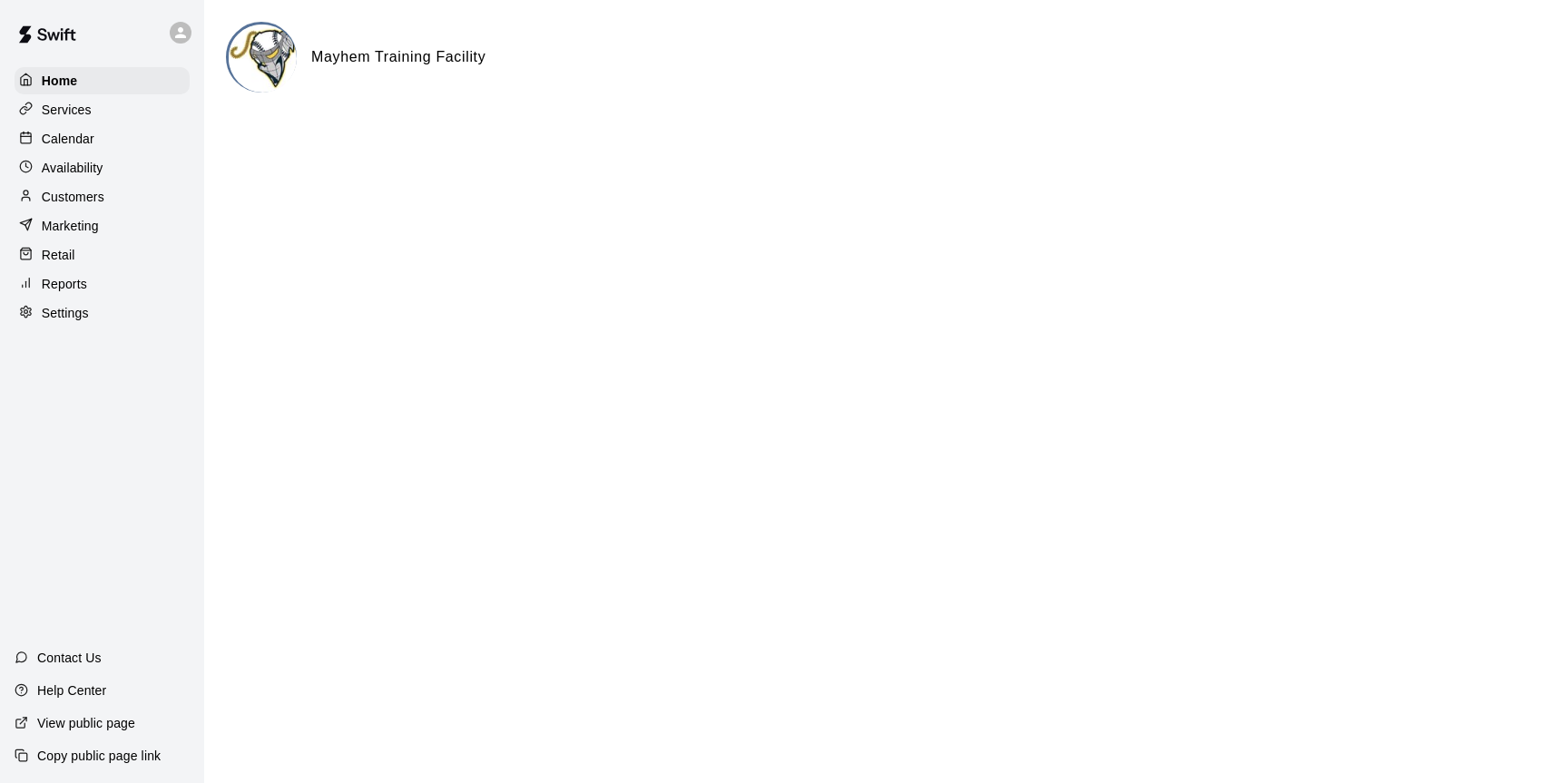
click at [77, 133] on p "Calendar" at bounding box center [68, 139] width 52 height 18
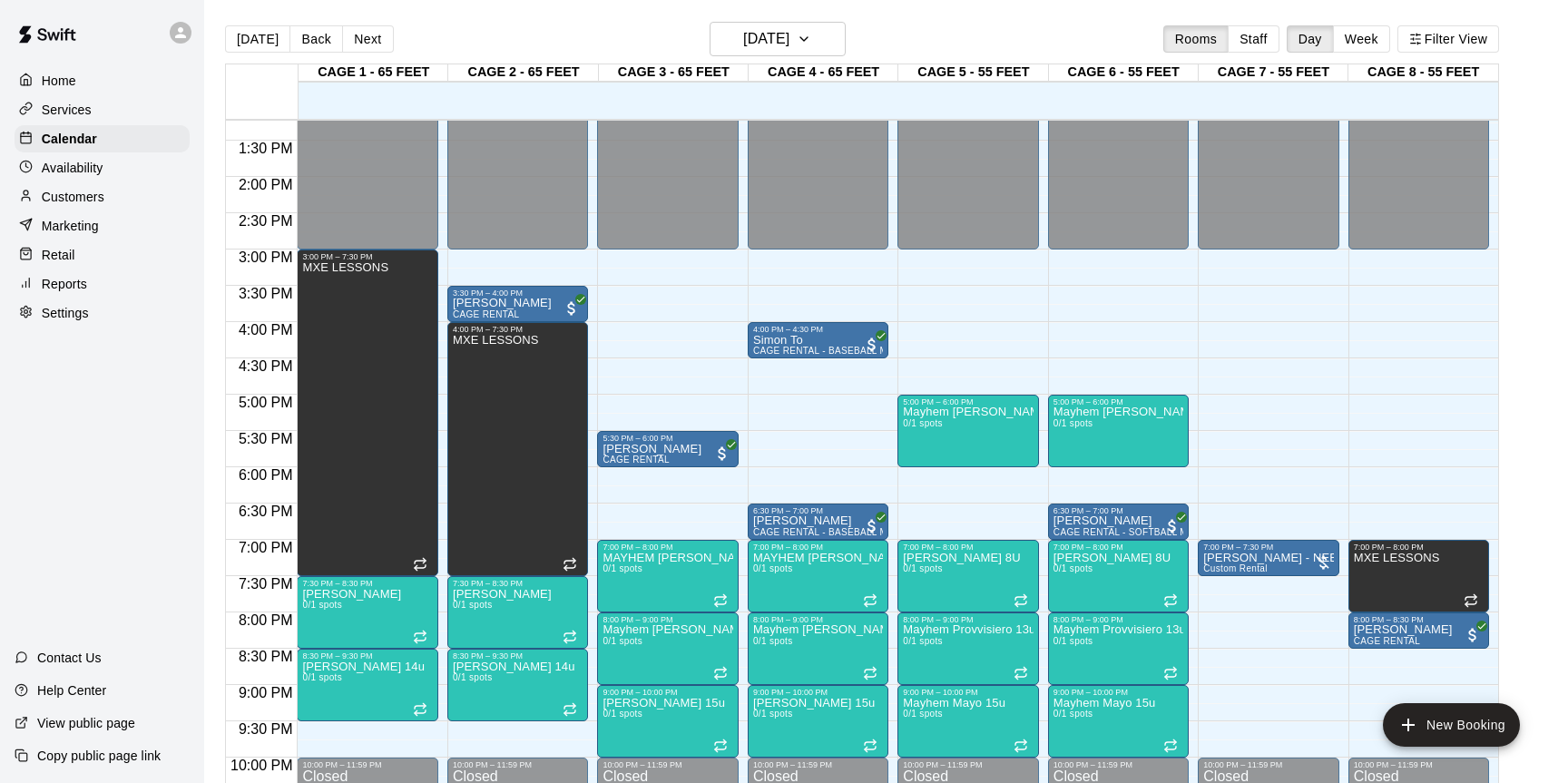
scroll to position [1060, 0]
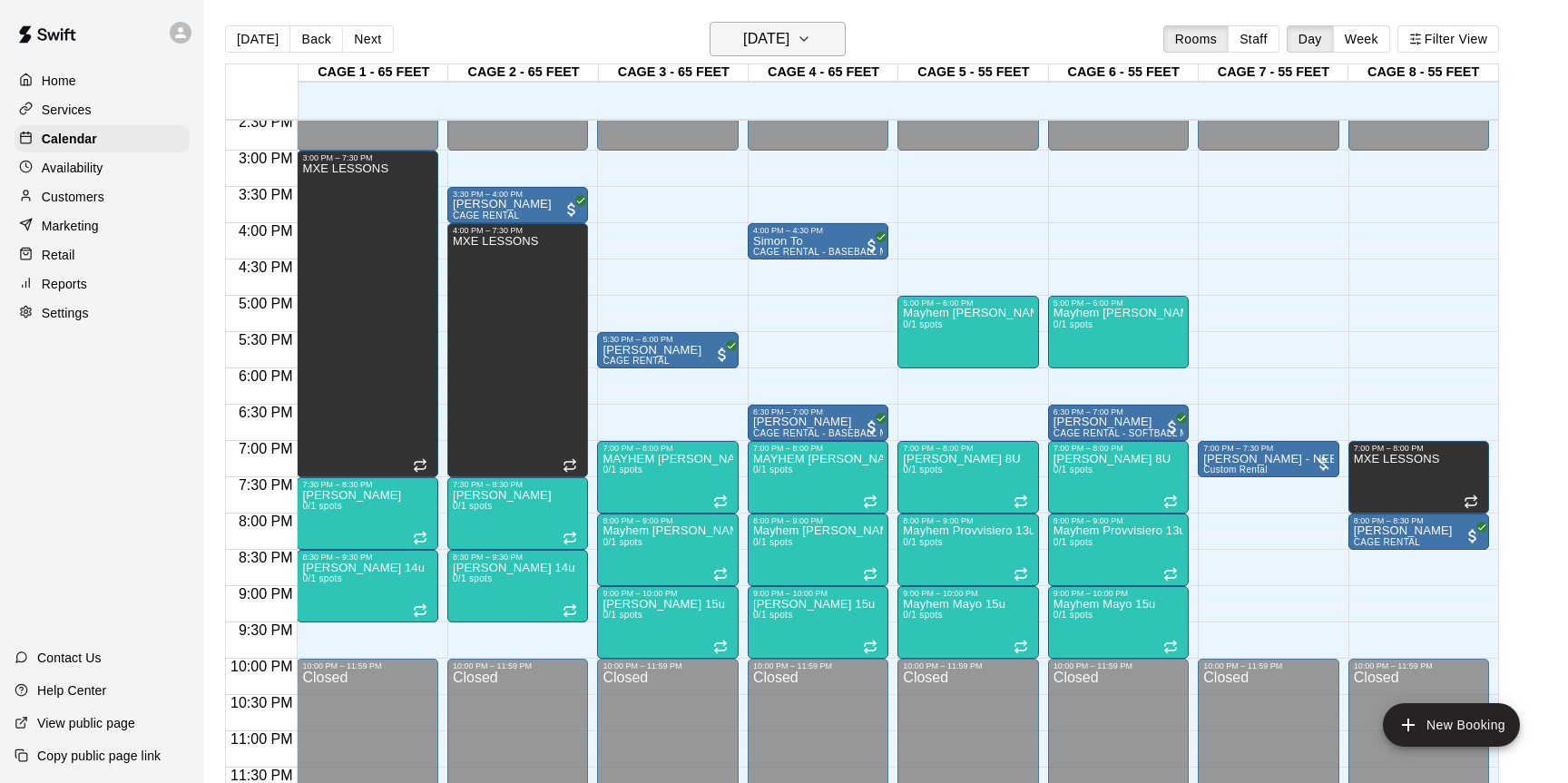
click at [789, 46] on h6 "[DATE]" at bounding box center [766, 39] width 47 height 25
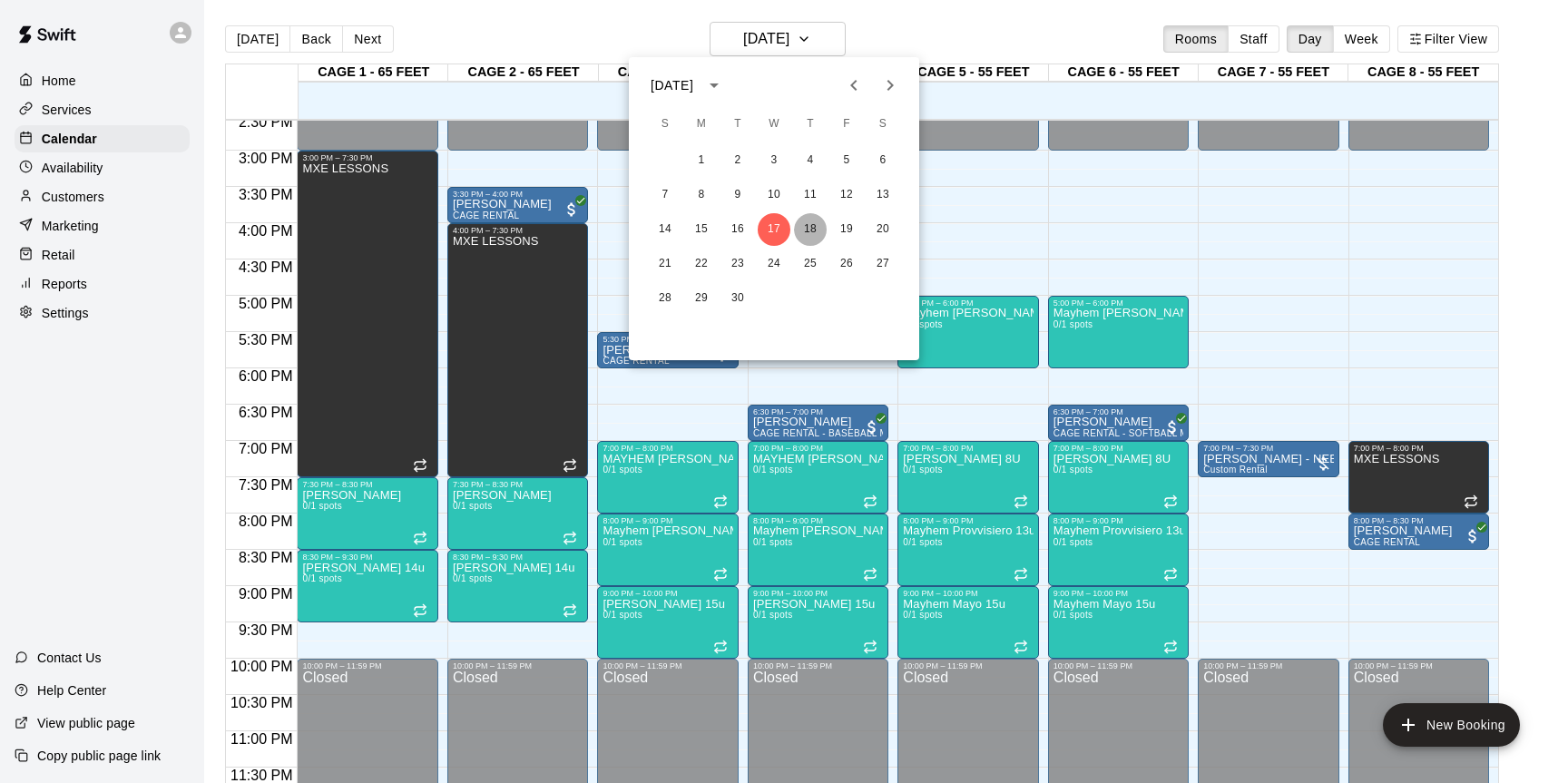
click at [810, 223] on button "18" at bounding box center [811, 230] width 33 height 33
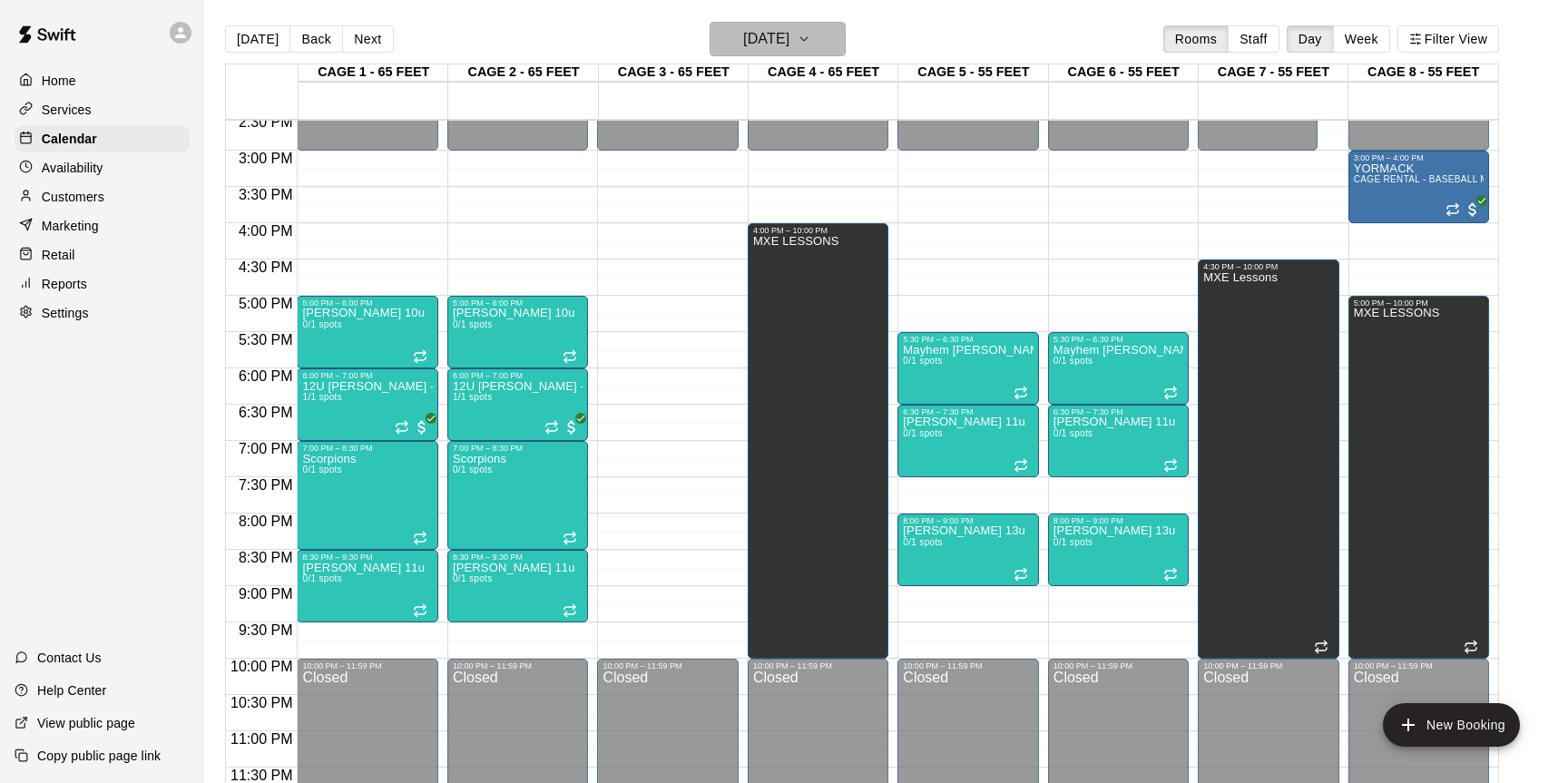
click at [823, 32] on button "[DATE]" at bounding box center [778, 39] width 136 height 35
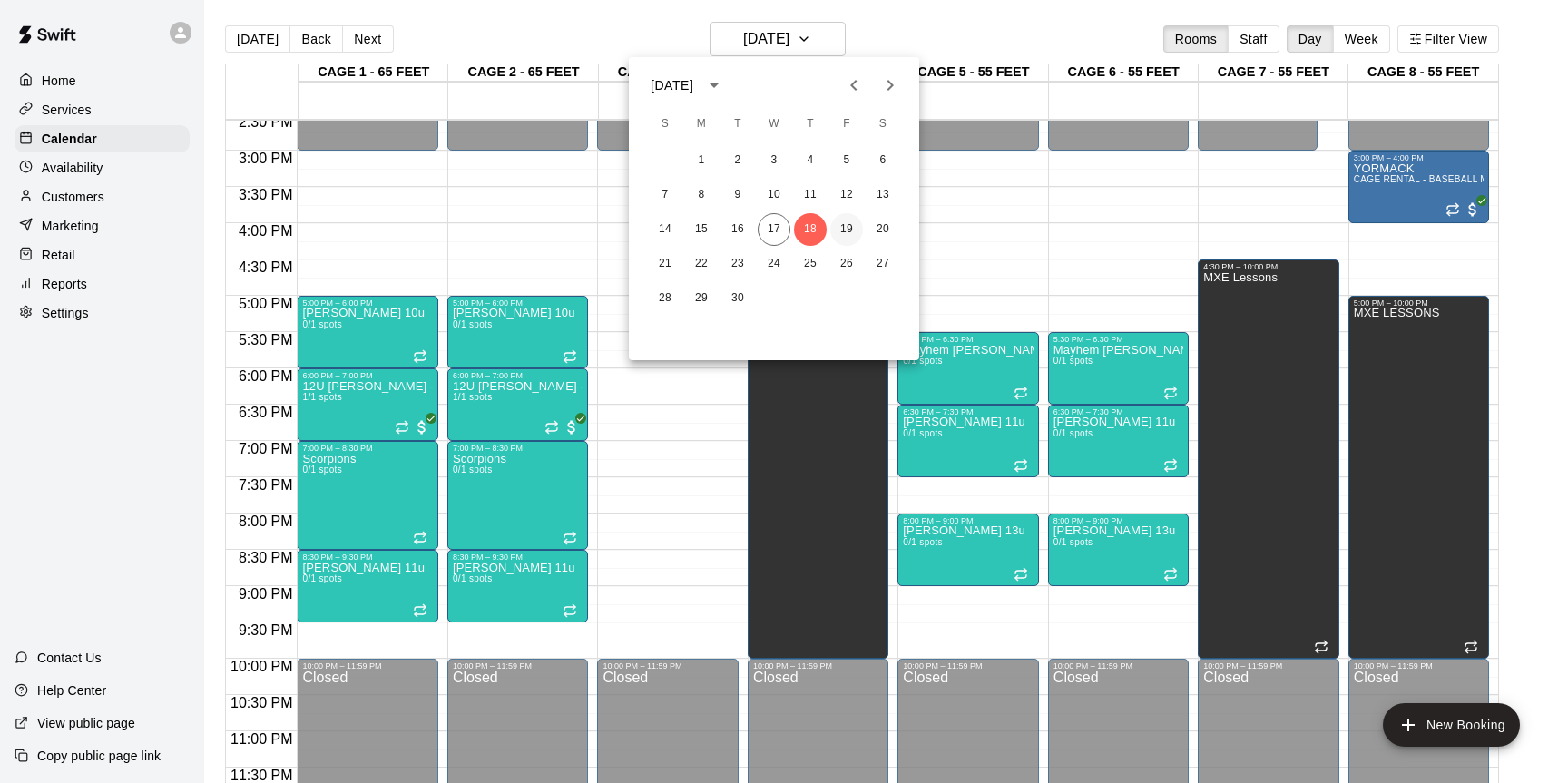
click at [844, 232] on button "19" at bounding box center [847, 230] width 33 height 33
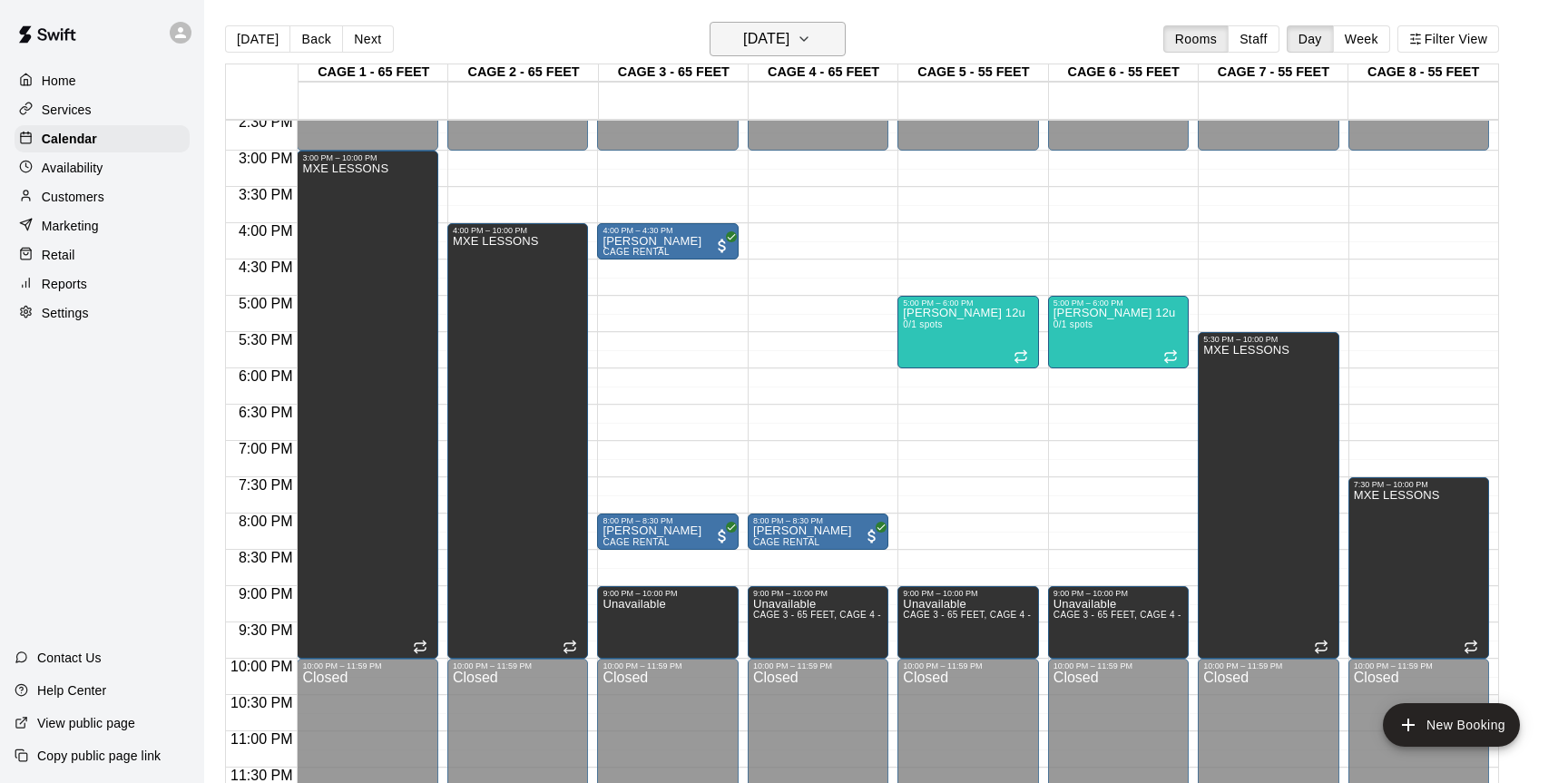
click at [768, 42] on h6 "[DATE]" at bounding box center [766, 39] width 47 height 25
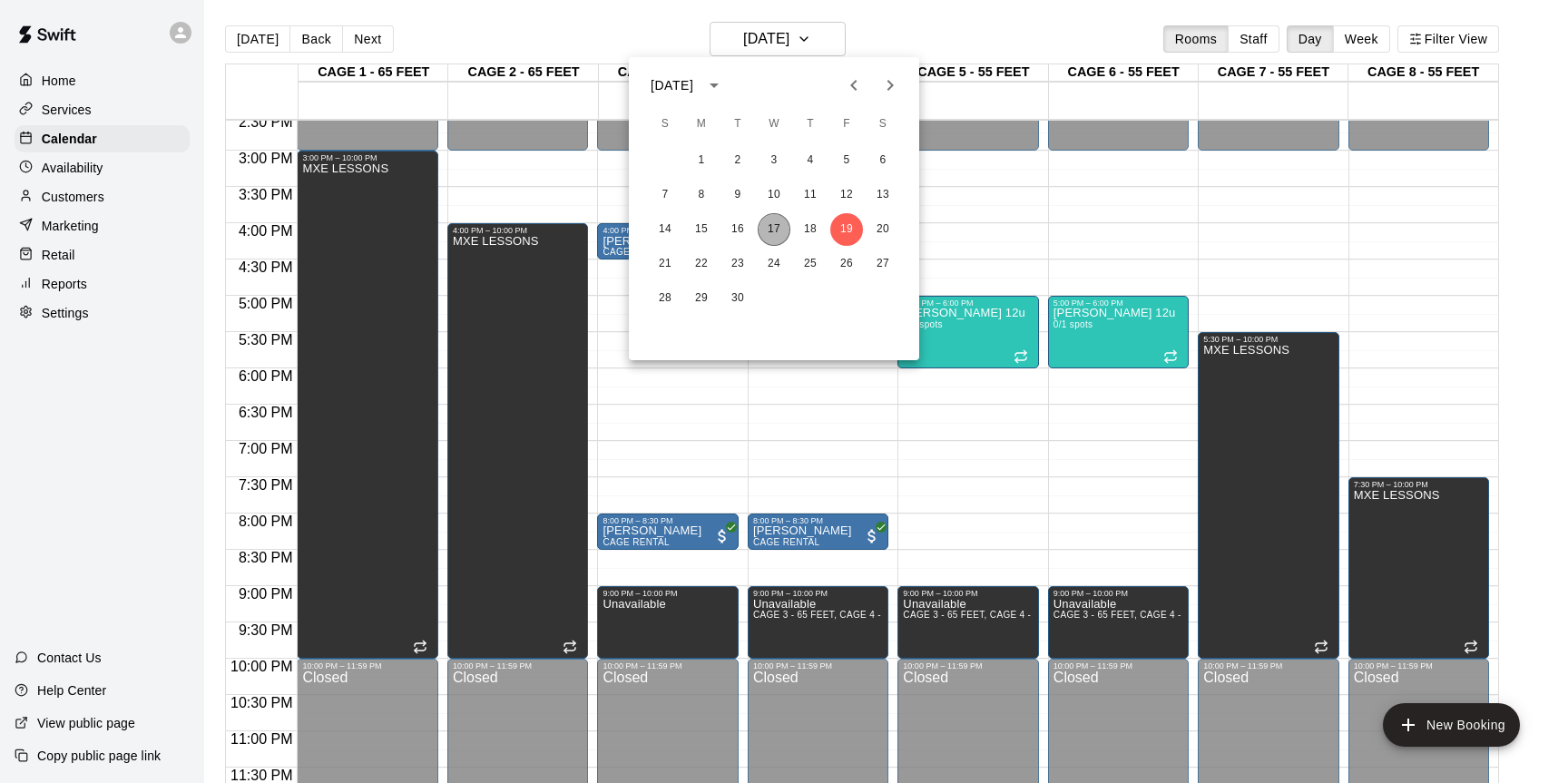
click at [768, 228] on button "17" at bounding box center [774, 230] width 33 height 33
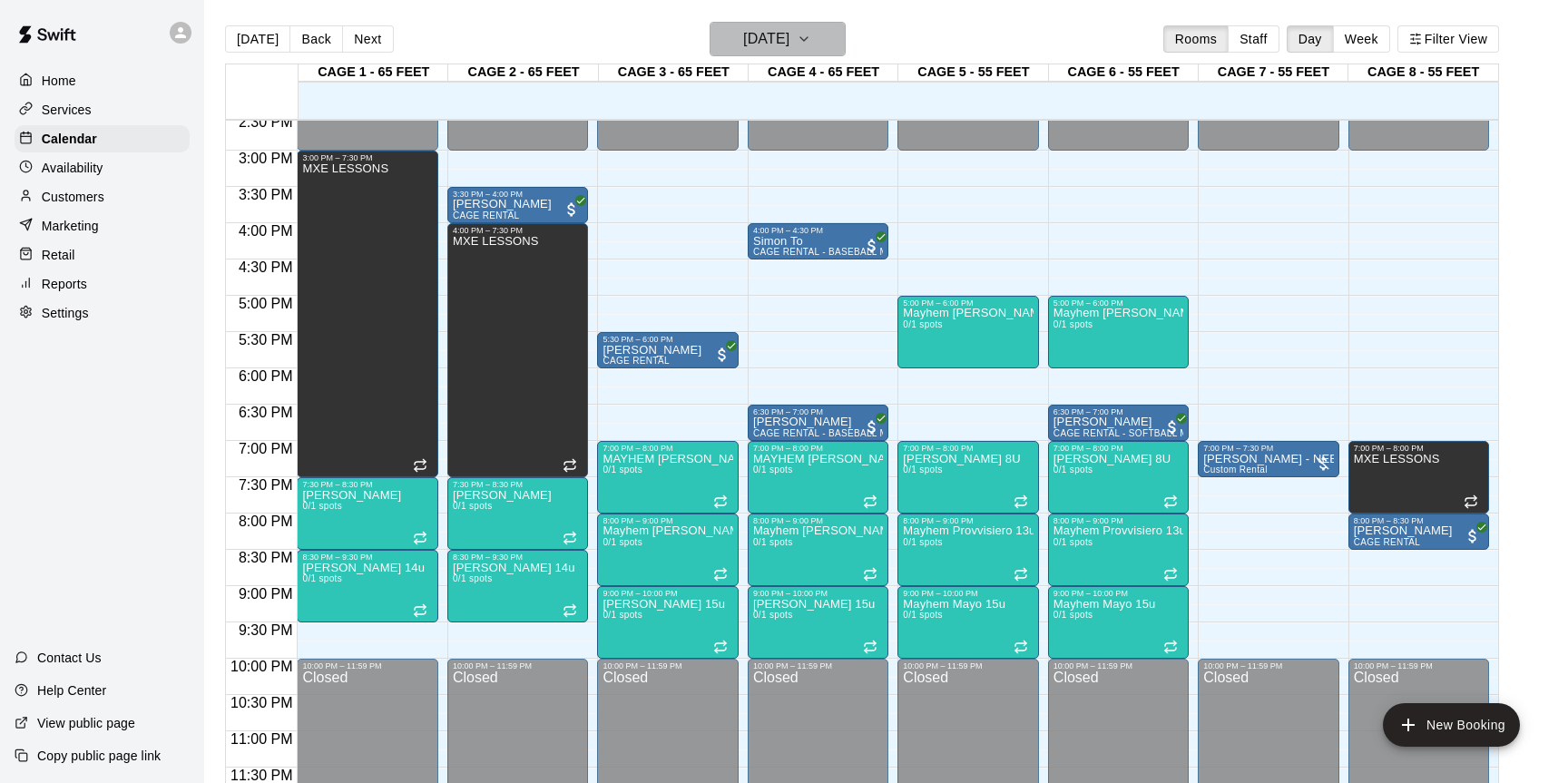
click at [827, 34] on button "[DATE]" at bounding box center [778, 39] width 136 height 35
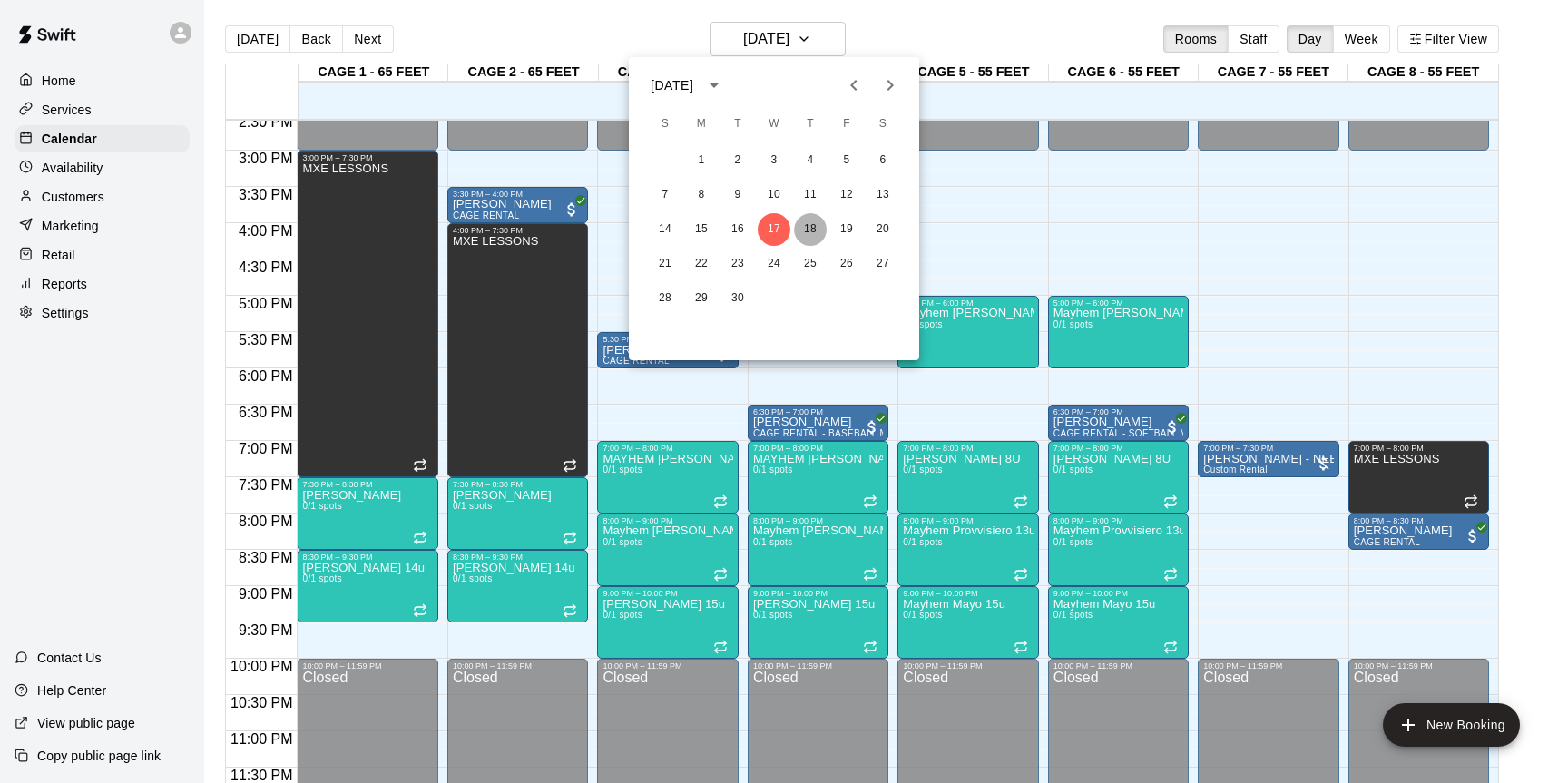
click at [810, 230] on button "18" at bounding box center [811, 230] width 33 height 33
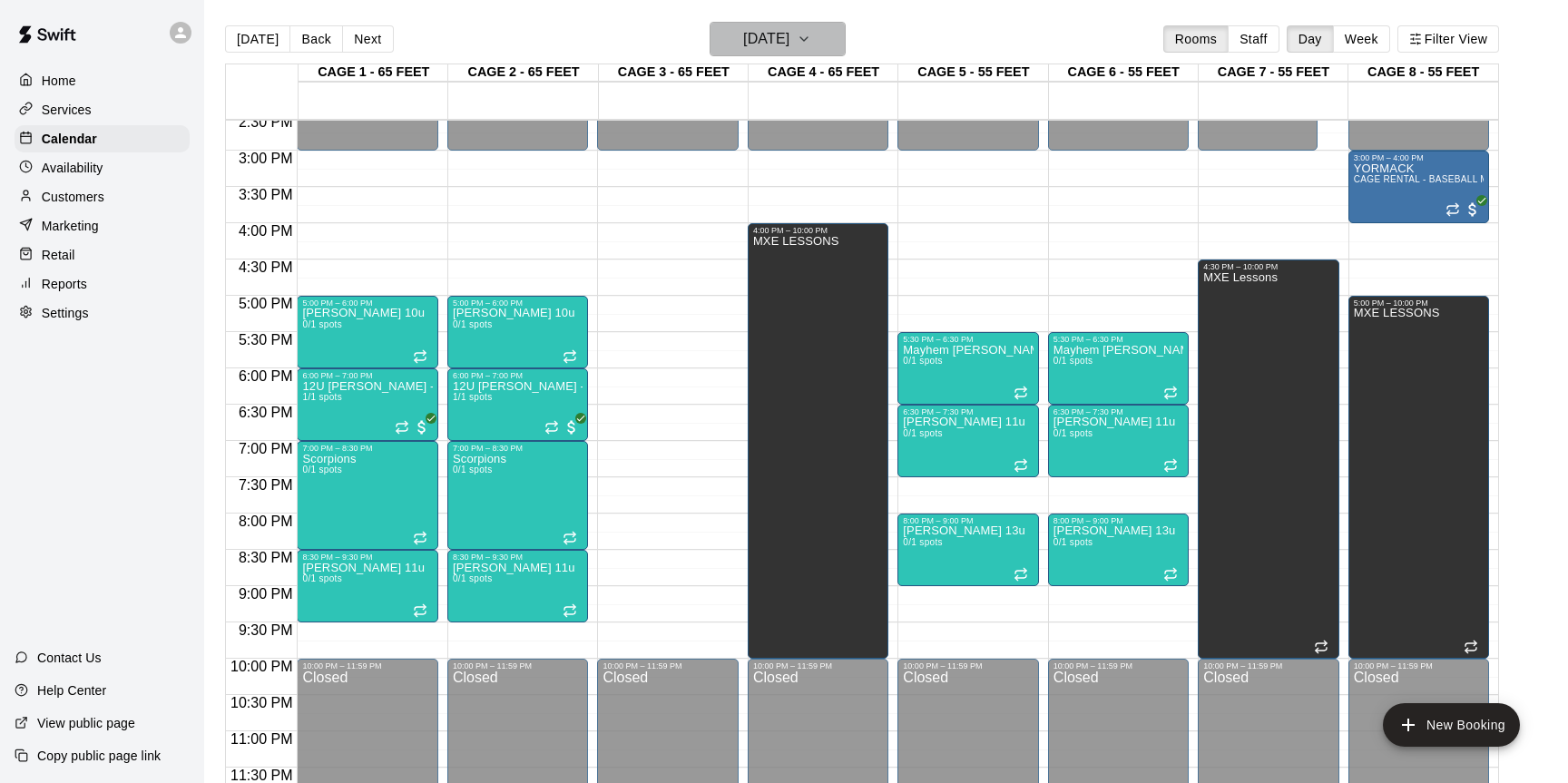
click at [743, 39] on h6 "[DATE]" at bounding box center [766, 39] width 47 height 25
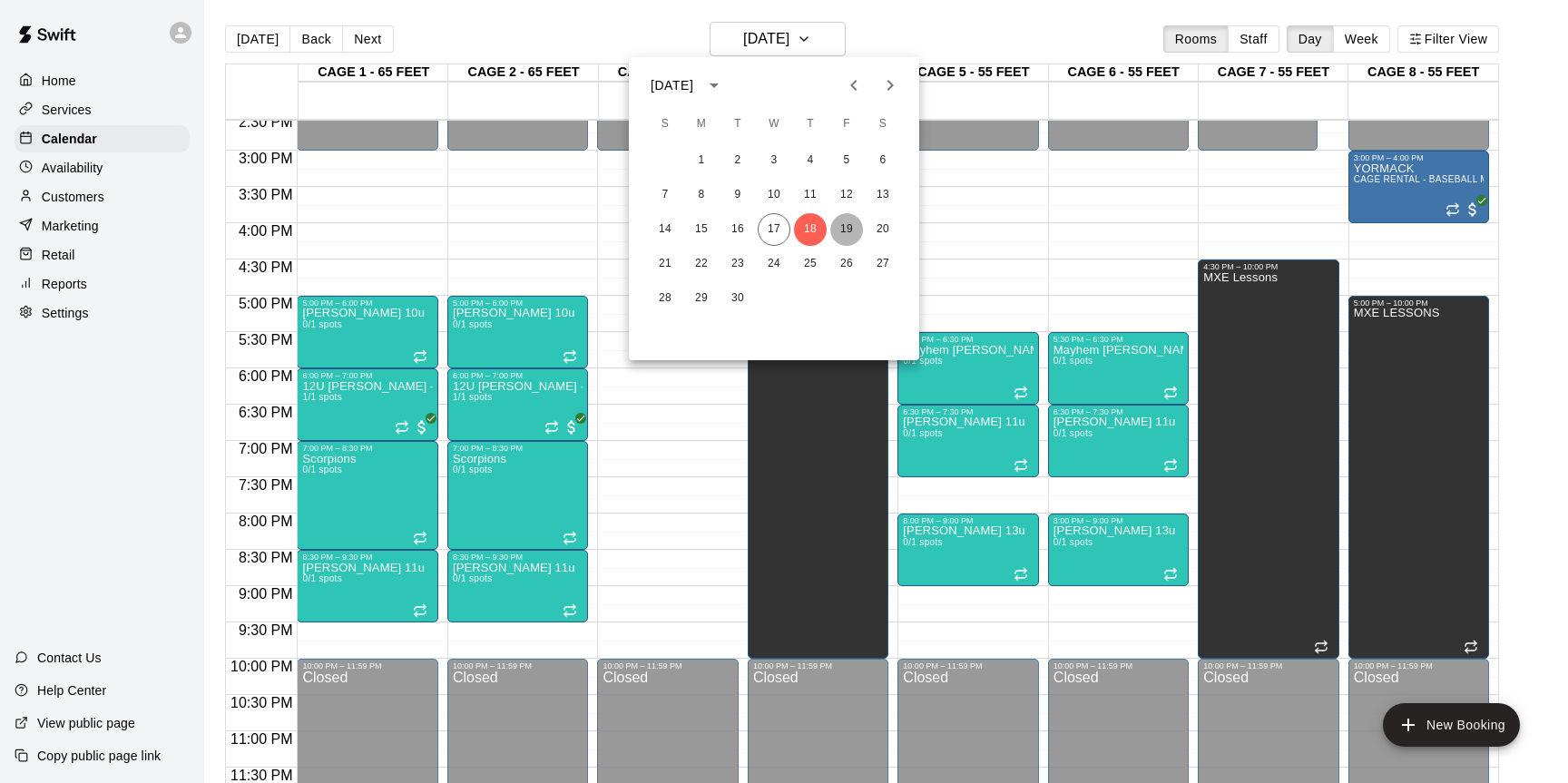
click at [852, 226] on button "19" at bounding box center [847, 230] width 33 height 33
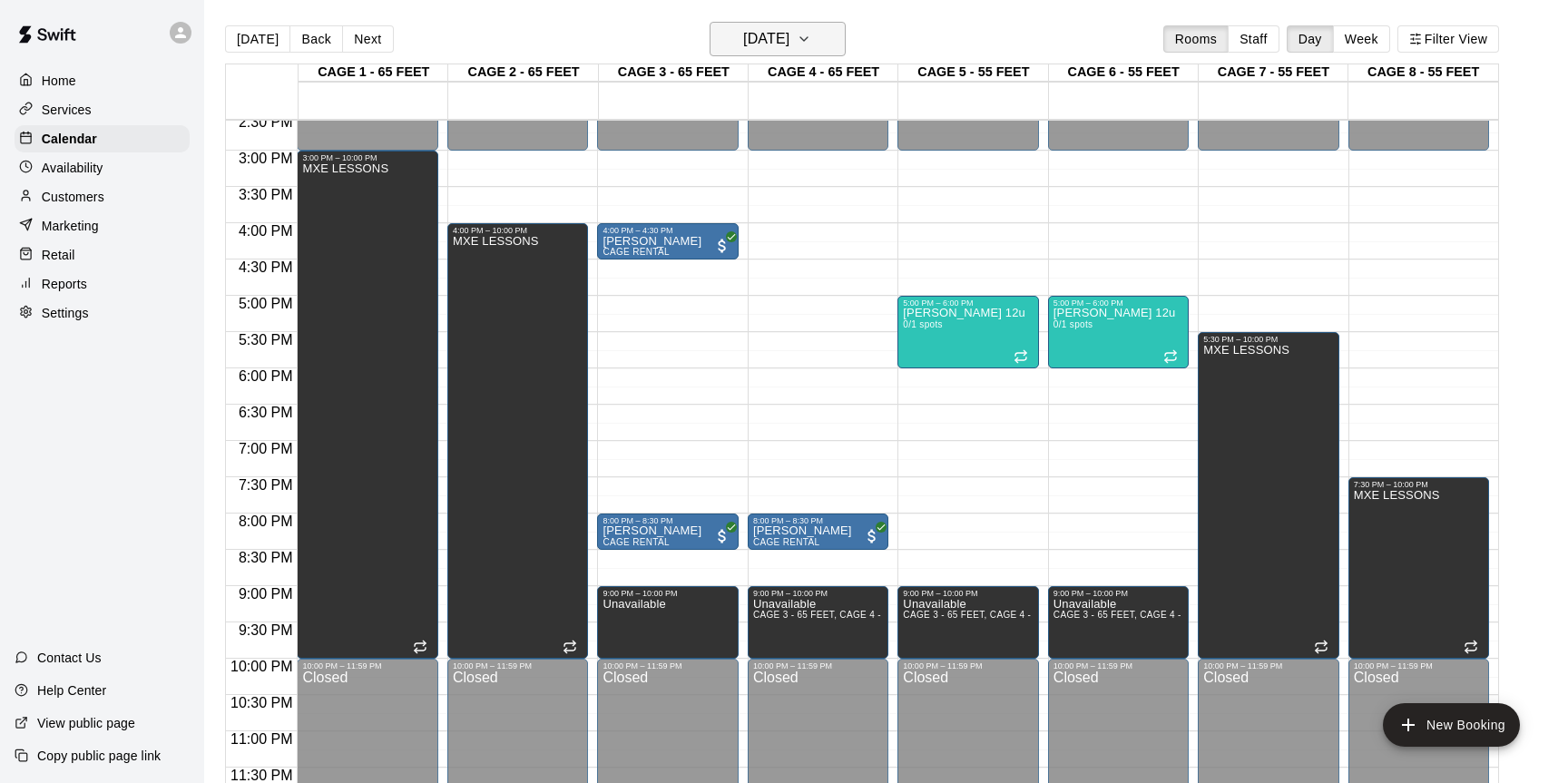
click at [789, 49] on h6 "[DATE]" at bounding box center [766, 39] width 47 height 25
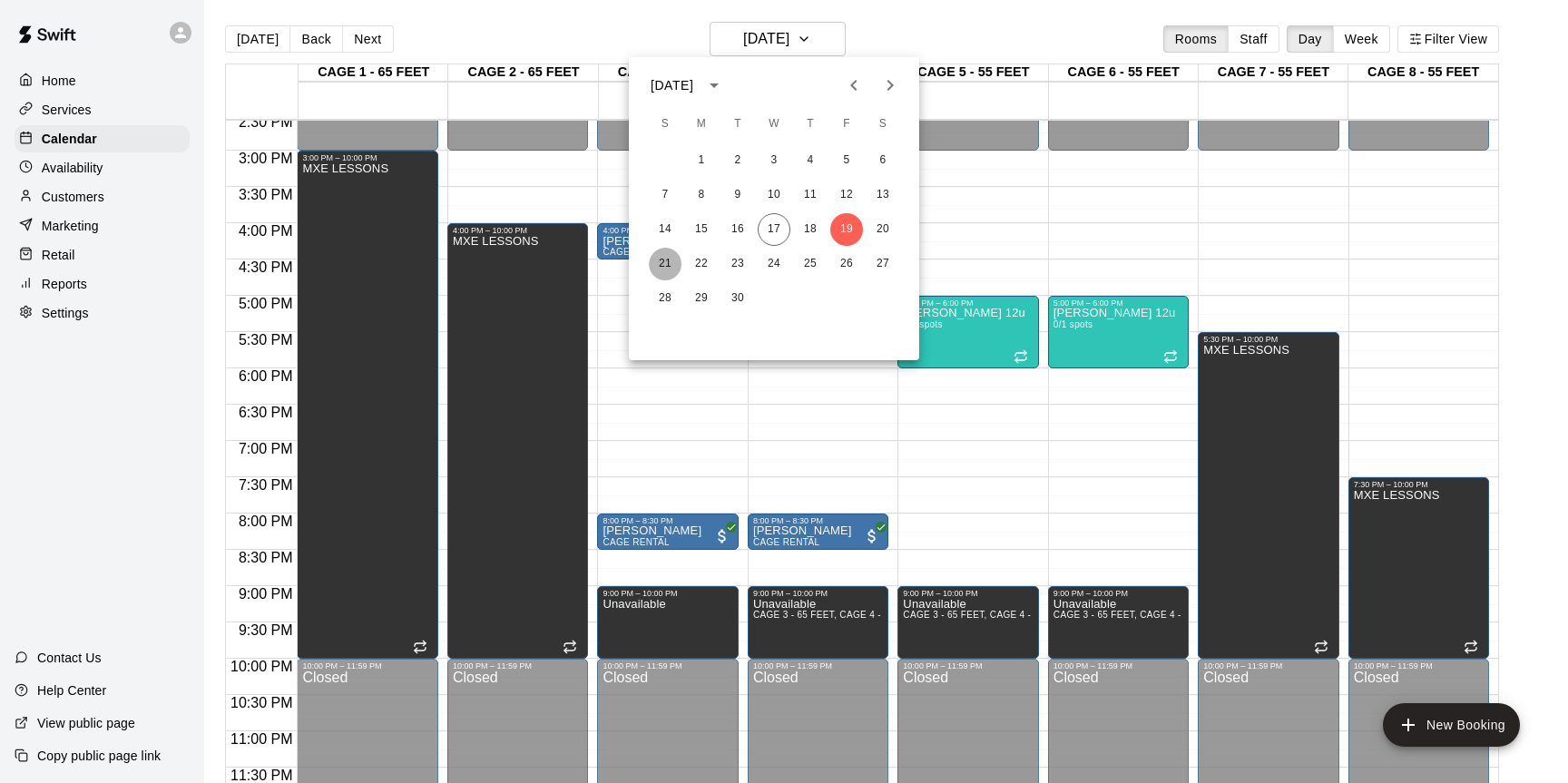
click at [667, 257] on button "21" at bounding box center [665, 264] width 33 height 33
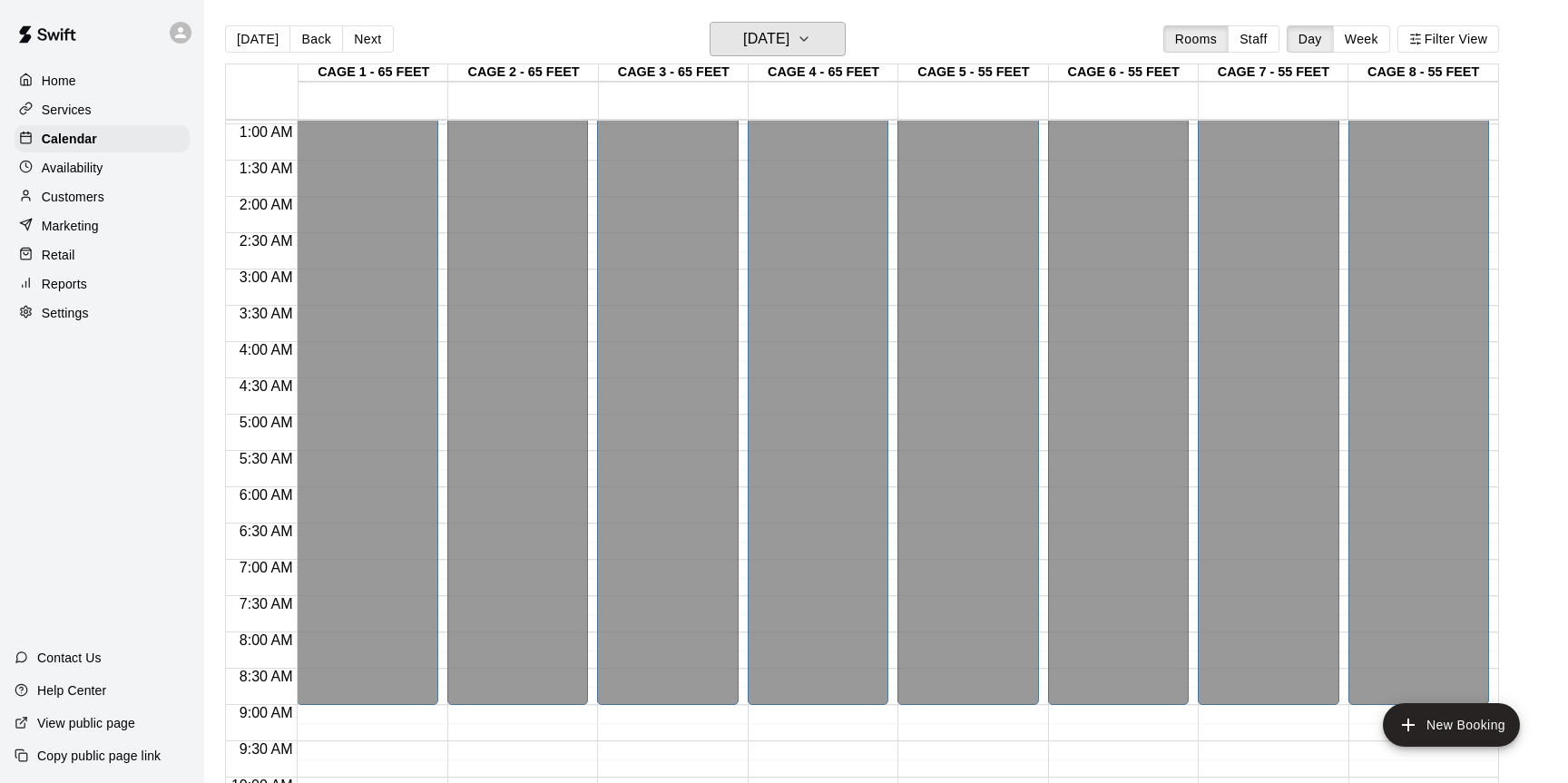
scroll to position [0, 0]
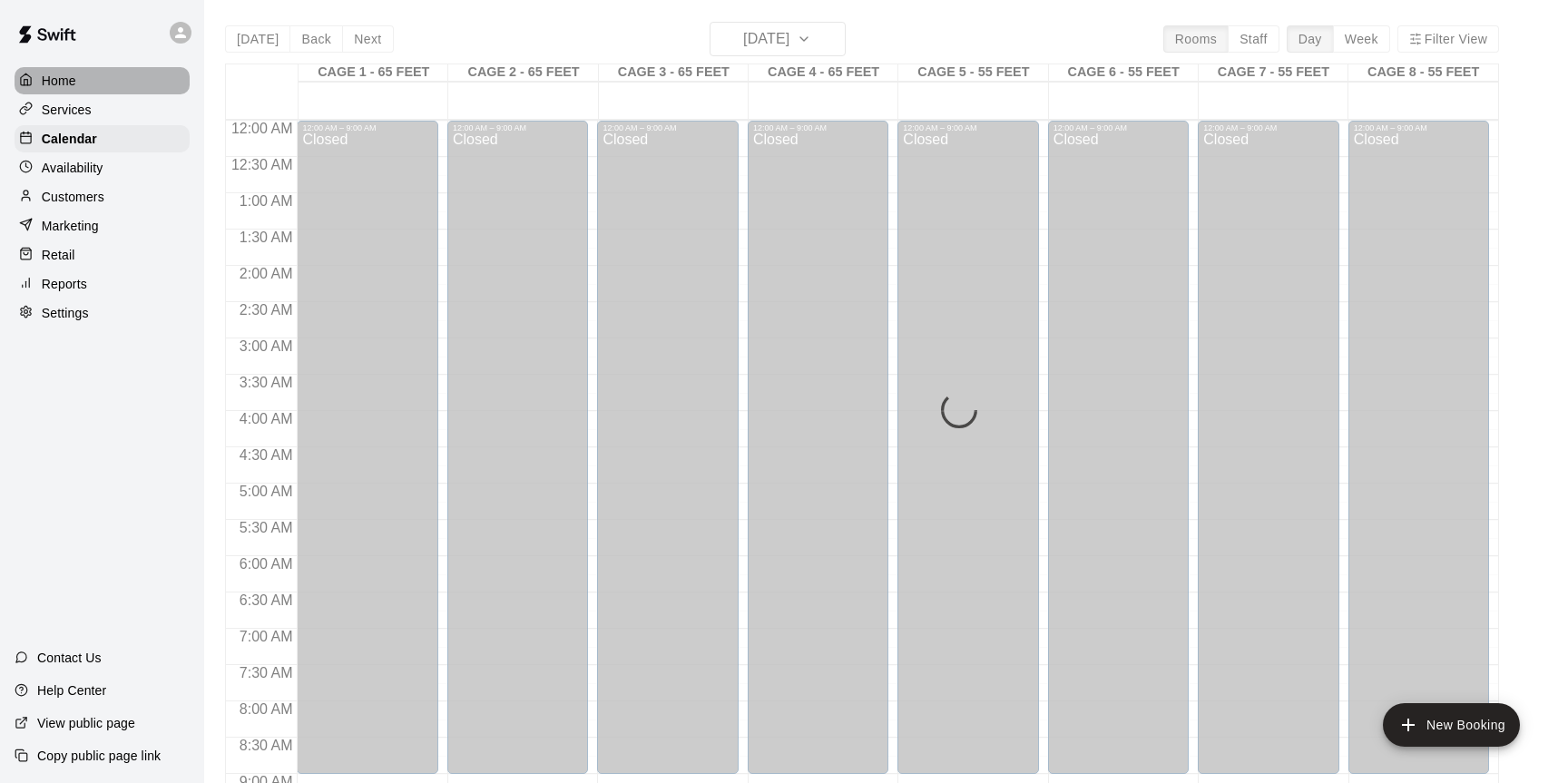
click at [80, 81] on div "Home" at bounding box center [102, 81] width 175 height 27
